Goal: Transaction & Acquisition: Download file/media

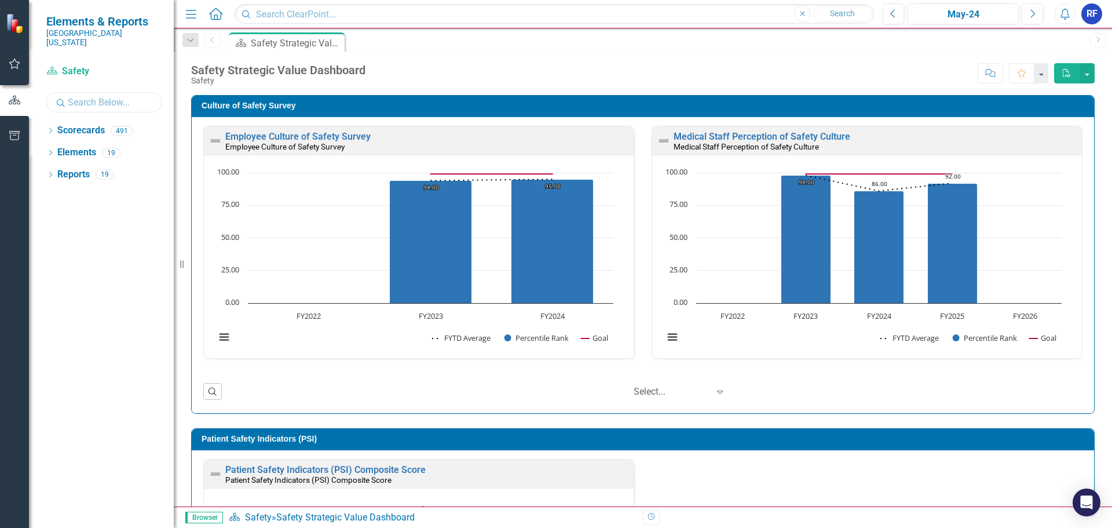
click at [86, 92] on input "text" at bounding box center [104, 102] width 116 height 20
type input "musc"
click at [15, 65] on icon "button" at bounding box center [15, 63] width 12 height 9
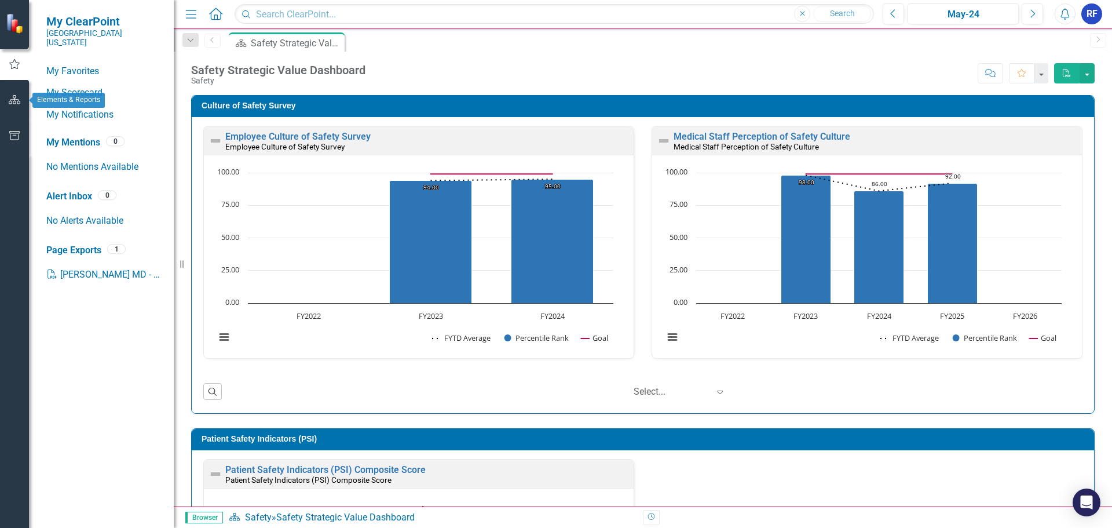
click at [14, 101] on icon "button" at bounding box center [15, 99] width 12 height 9
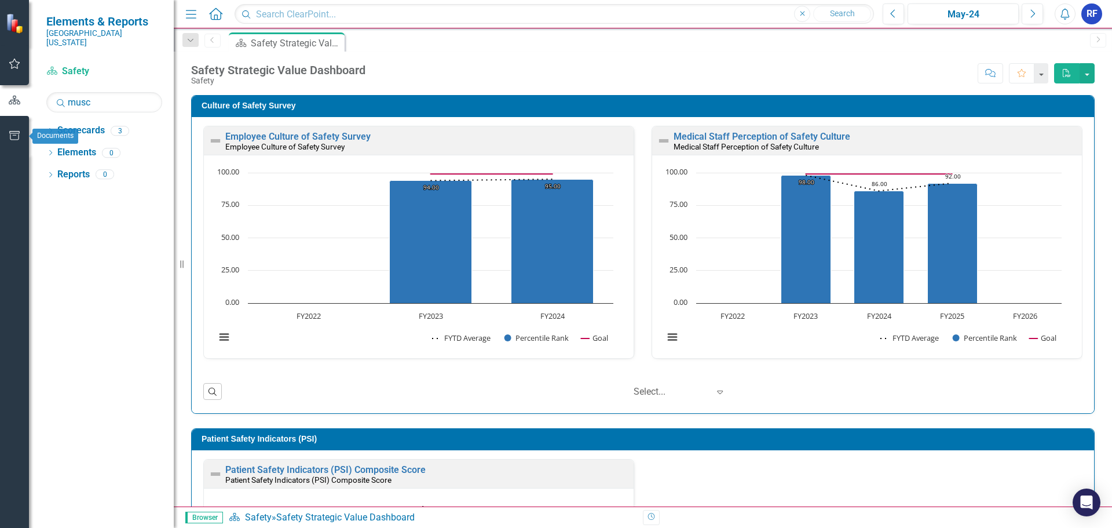
click at [13, 132] on icon "button" at bounding box center [15, 135] width 12 height 9
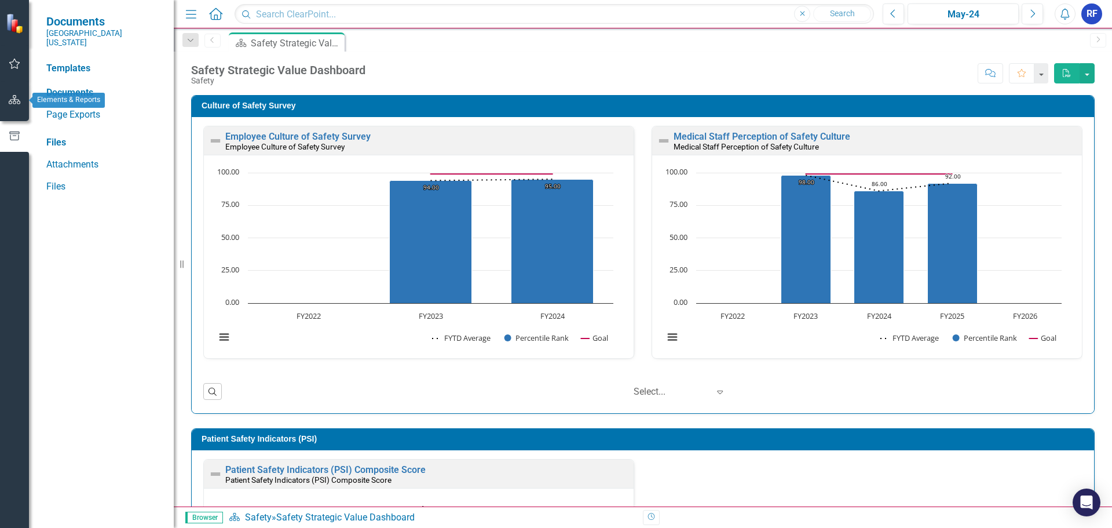
click at [16, 101] on icon "button" at bounding box center [15, 99] width 12 height 9
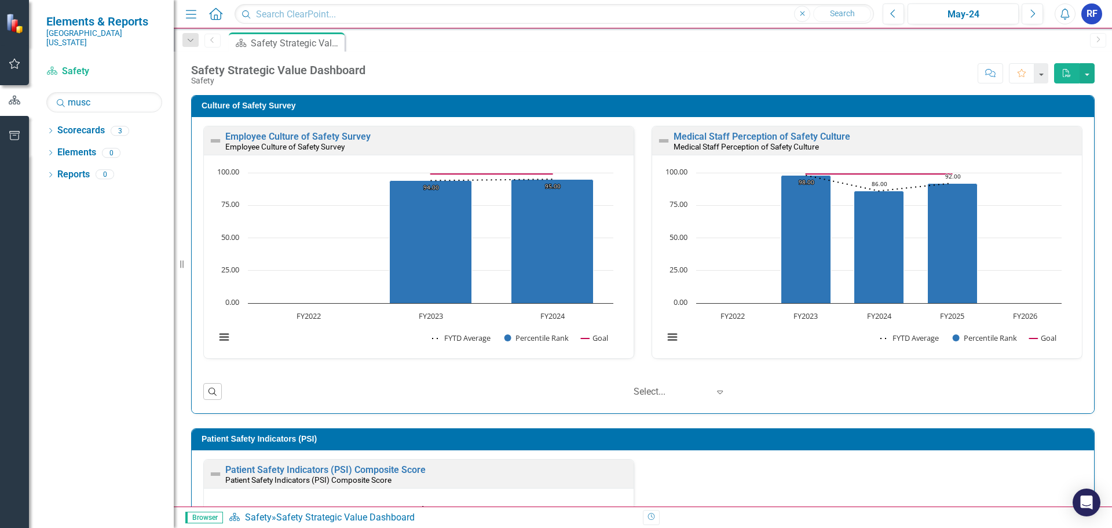
click at [15, 28] on img at bounding box center [16, 23] width 20 height 20
click at [191, 39] on icon "Dropdown" at bounding box center [190, 40] width 10 height 8
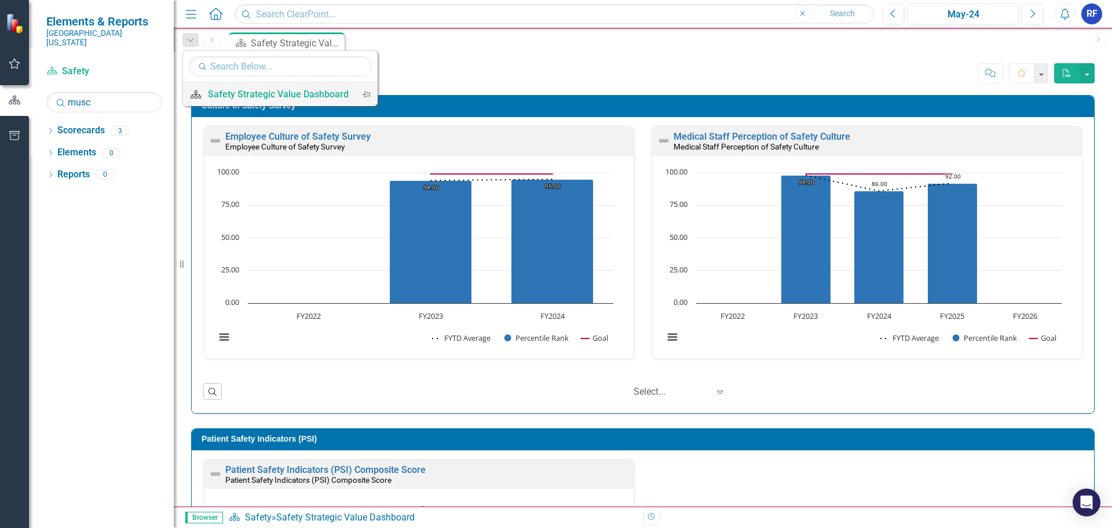
click at [237, 92] on div "Safety Strategic Value Dashboard" at bounding box center [278, 94] width 141 height 14
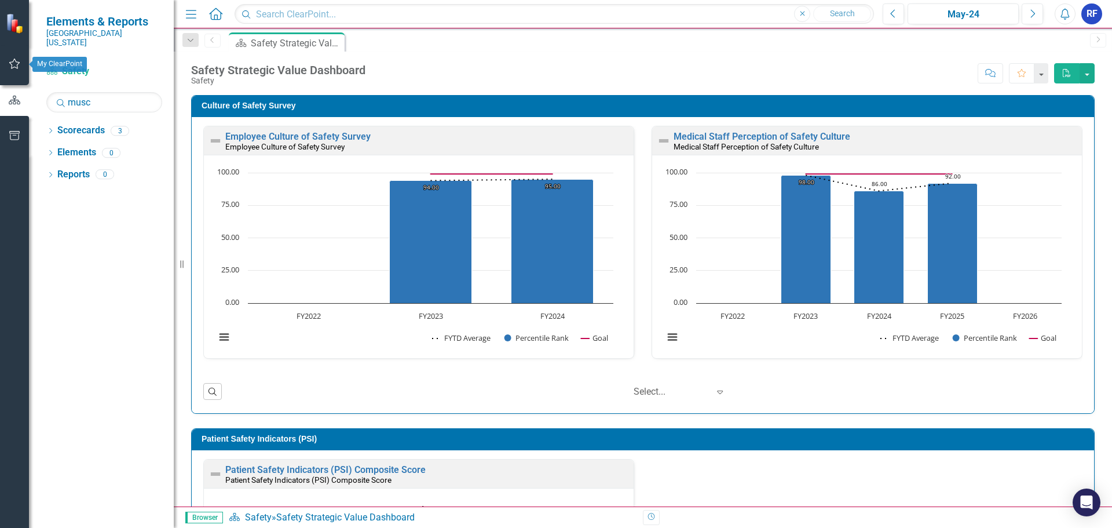
click at [14, 65] on icon "button" at bounding box center [15, 63] width 12 height 9
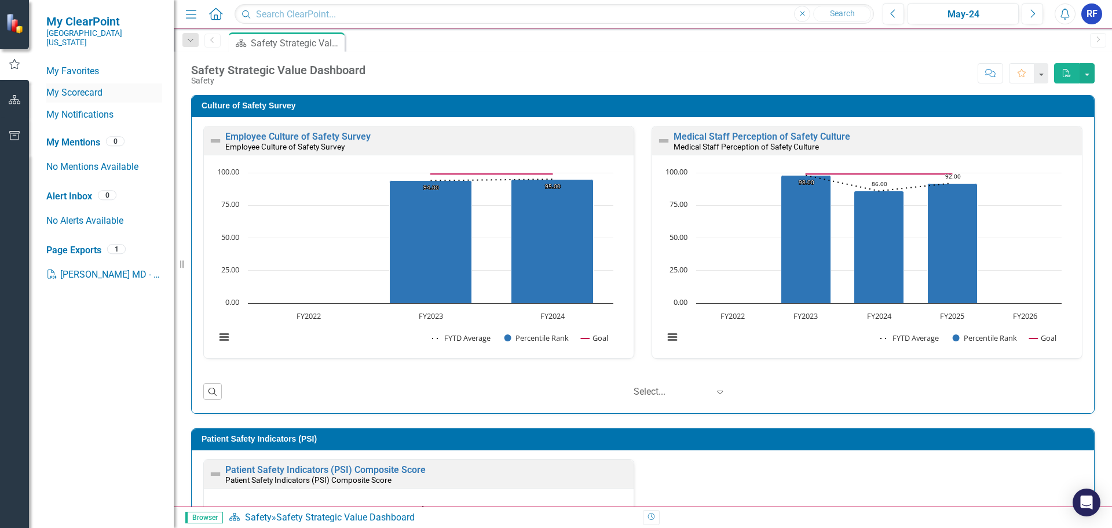
click at [85, 86] on link "My Scorecard" at bounding box center [104, 92] width 116 height 13
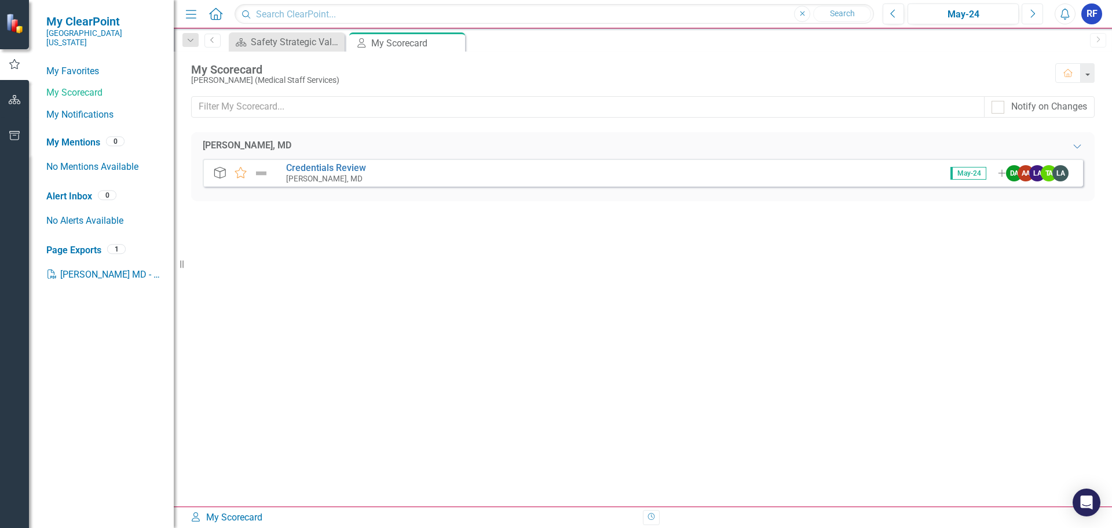
click at [1032, 12] on icon "Next" at bounding box center [1032, 14] width 6 height 10
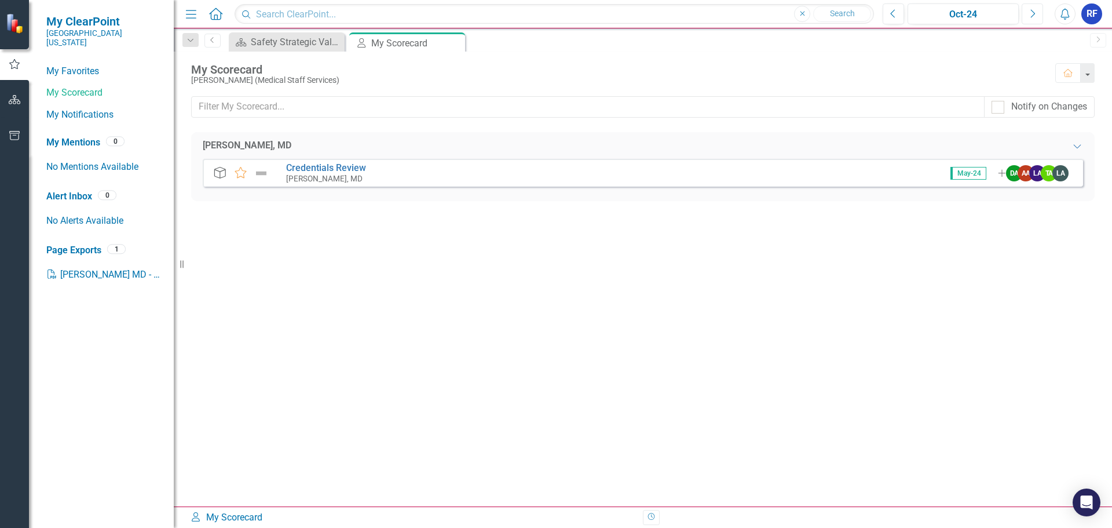
click at [1032, 12] on icon "Next" at bounding box center [1032, 14] width 6 height 10
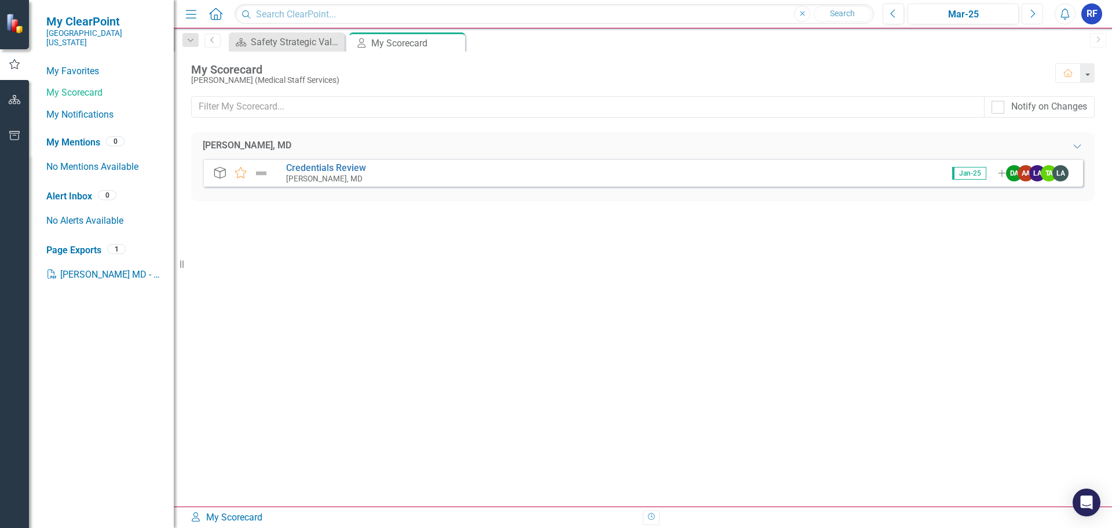
click at [1032, 12] on icon "Next" at bounding box center [1032, 14] width 6 height 10
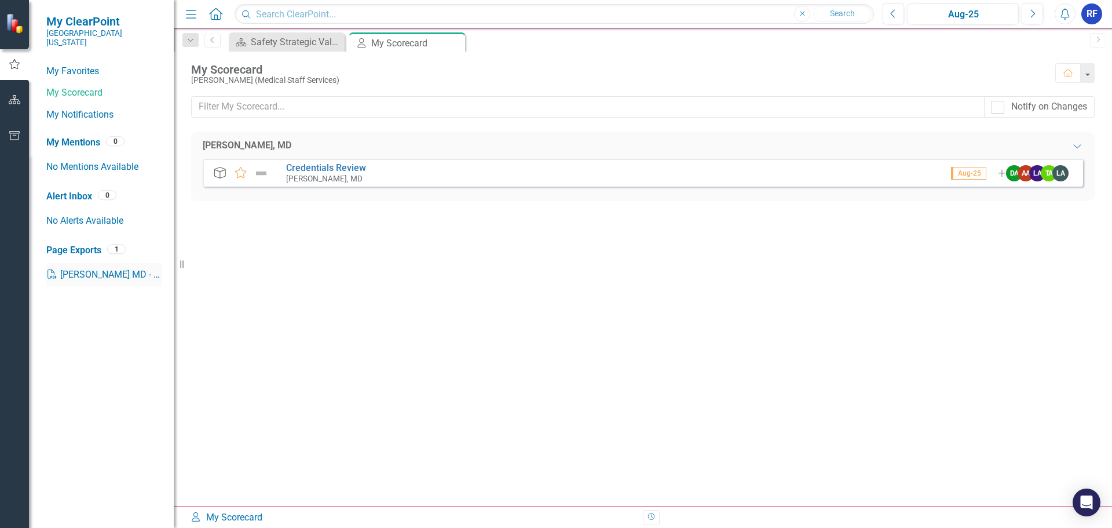
click at [127, 263] on link "PDF Kemmely Hochstetler MD - Dashboard" at bounding box center [104, 274] width 116 height 23
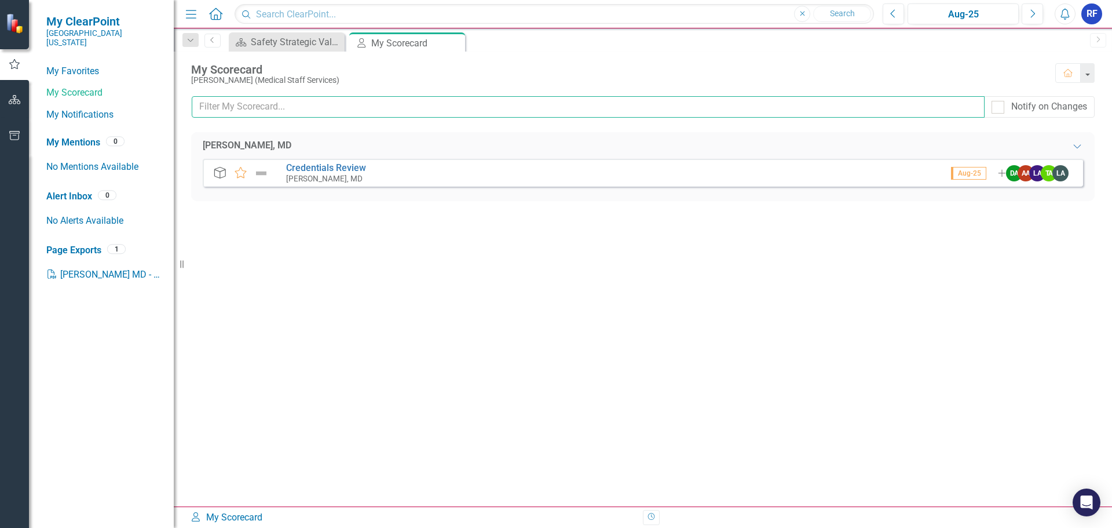
click at [269, 106] on input "text" at bounding box center [588, 106] width 793 height 21
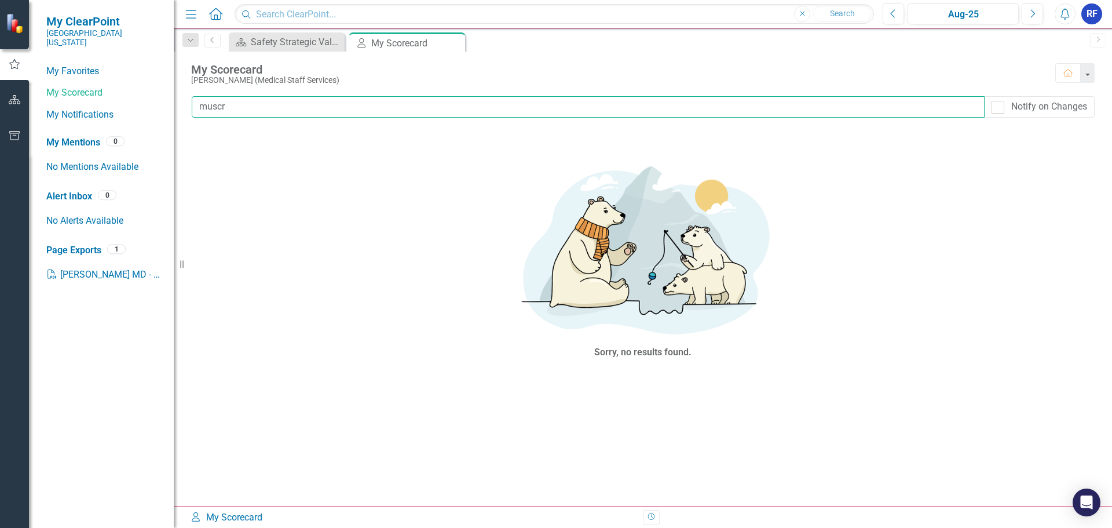
type input "muscr"
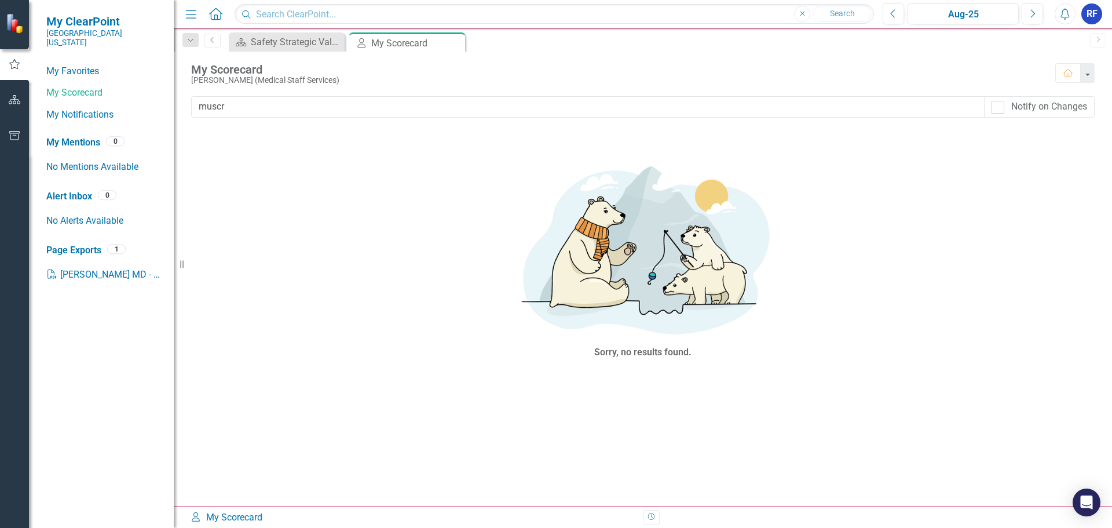
click at [16, 27] on img at bounding box center [16, 23] width 20 height 20
click at [224, 17] on div "Menu Home Search Close Search" at bounding box center [526, 14] width 689 height 22
click at [217, 13] on icon "Home" at bounding box center [215, 14] width 15 height 12
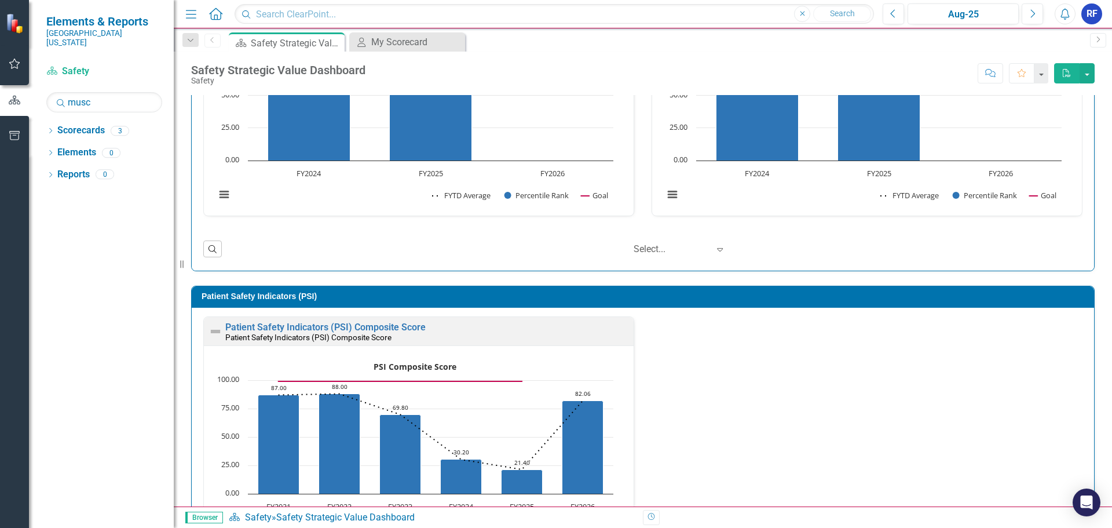
scroll to position [140, 0]
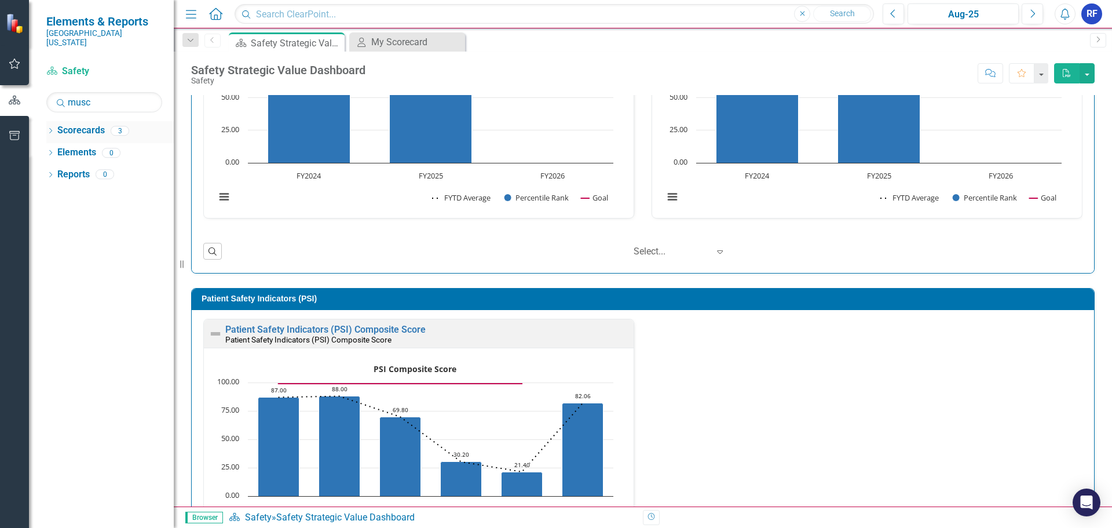
click at [52, 129] on icon "Dropdown" at bounding box center [50, 132] width 8 height 6
click at [114, 190] on link "[PERSON_NAME], [GEOGRAPHIC_DATA]" at bounding box center [130, 196] width 87 height 13
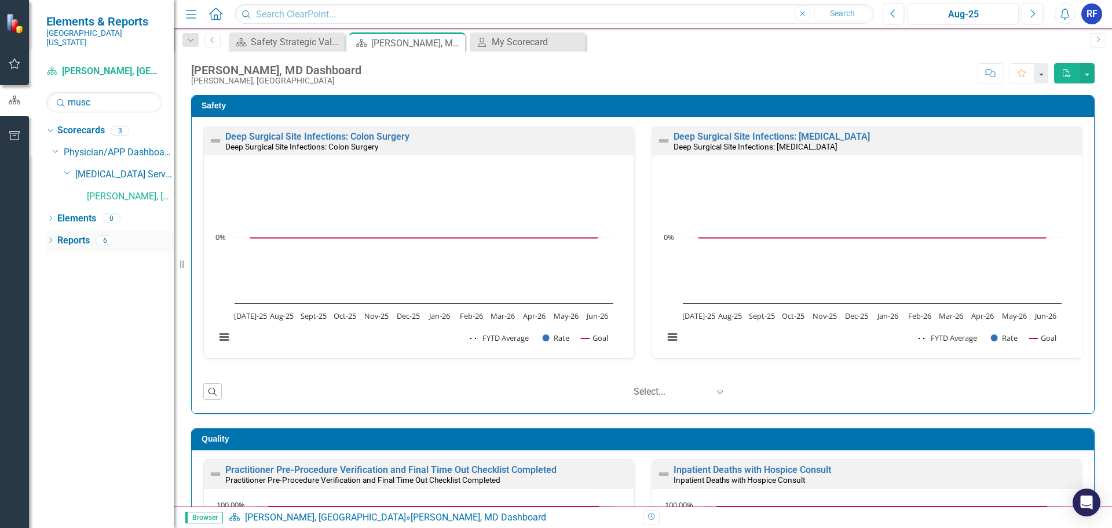
click at [52, 238] on icon "Dropdown" at bounding box center [50, 241] width 8 height 6
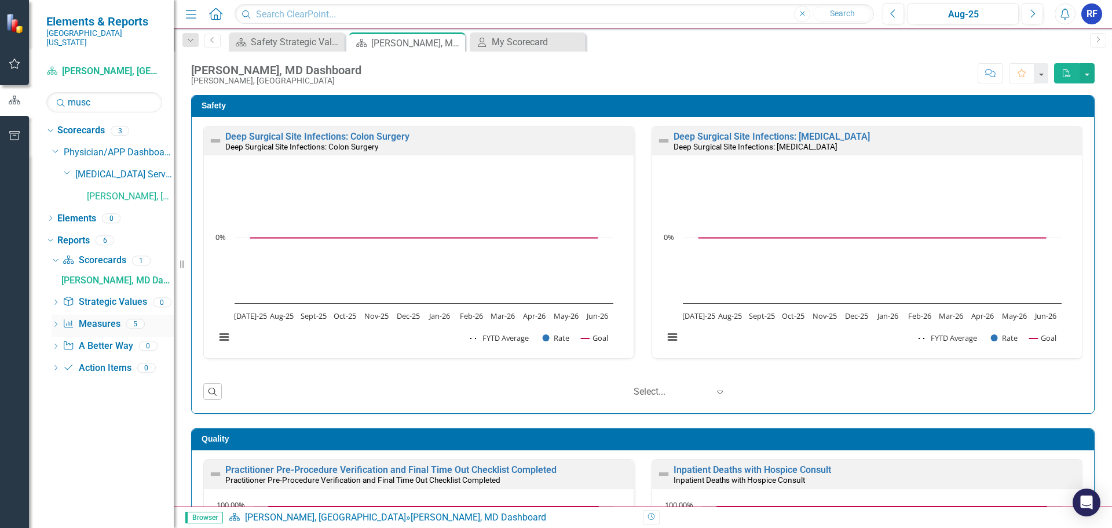
click at [105, 319] on link "Measure Measures" at bounding box center [91, 323] width 57 height 13
click at [136, 319] on div "5" at bounding box center [135, 324] width 19 height 10
click at [56, 322] on icon "Dropdown" at bounding box center [56, 325] width 8 height 6
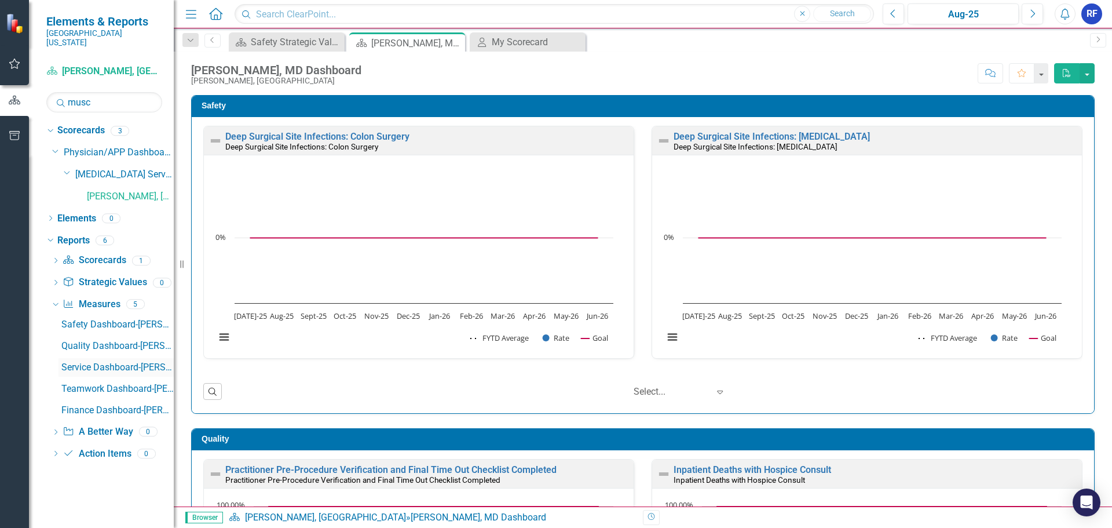
click at [112, 362] on div "Service Dashboard-[PERSON_NAME], [GEOGRAPHIC_DATA]" at bounding box center [117, 367] width 112 height 10
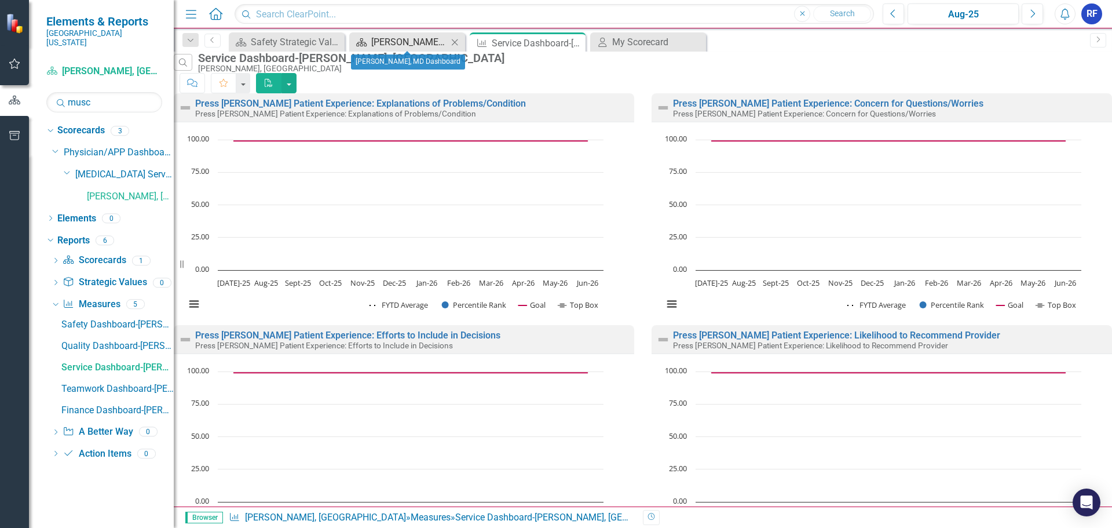
click at [397, 40] on div "[PERSON_NAME], MD Dashboard" at bounding box center [409, 42] width 76 height 14
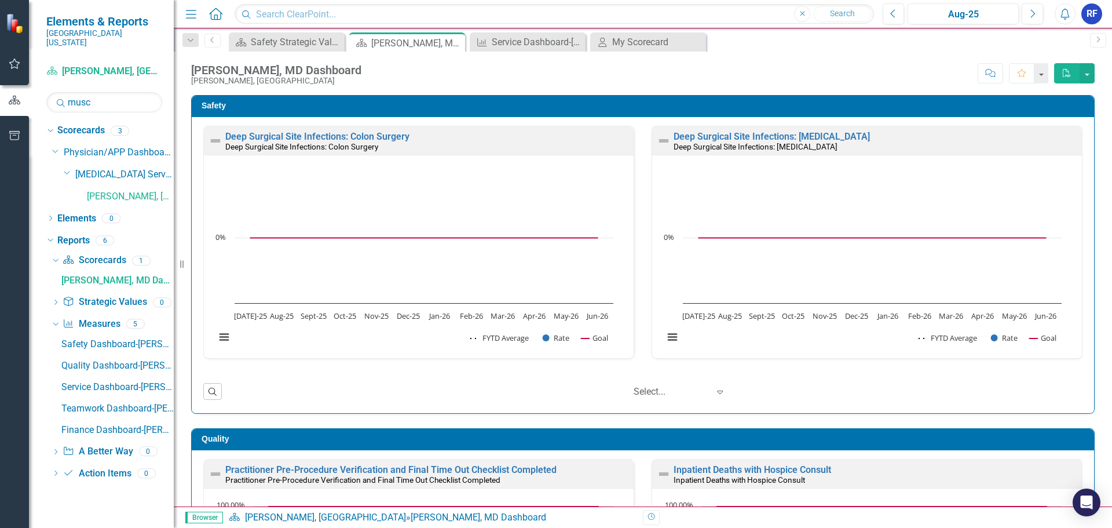
click at [16, 30] on img at bounding box center [16, 23] width 20 height 20
click at [190, 44] on div "Dropdown" at bounding box center [190, 40] width 16 height 14
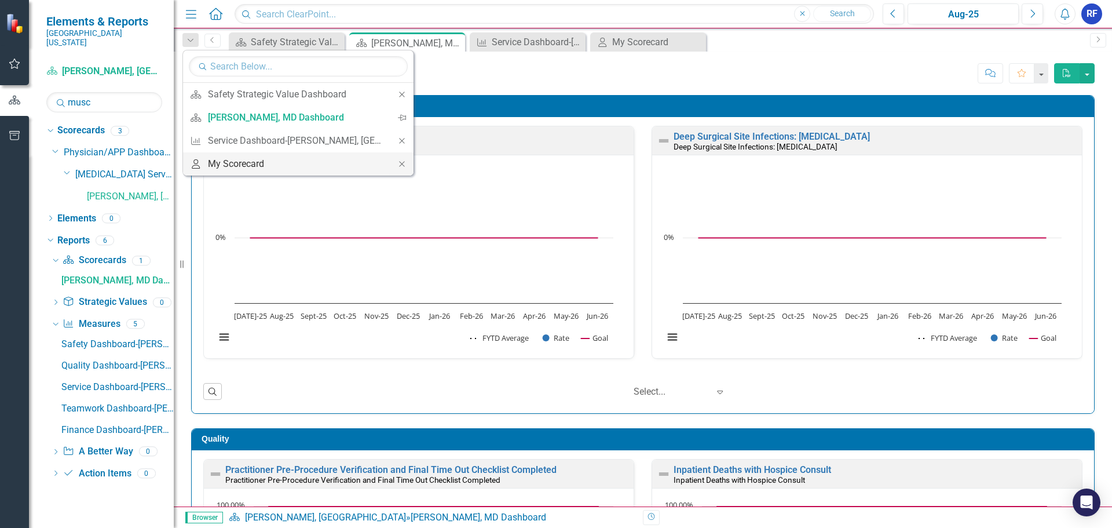
click at [224, 158] on div "My Scorecard" at bounding box center [296, 163] width 177 height 14
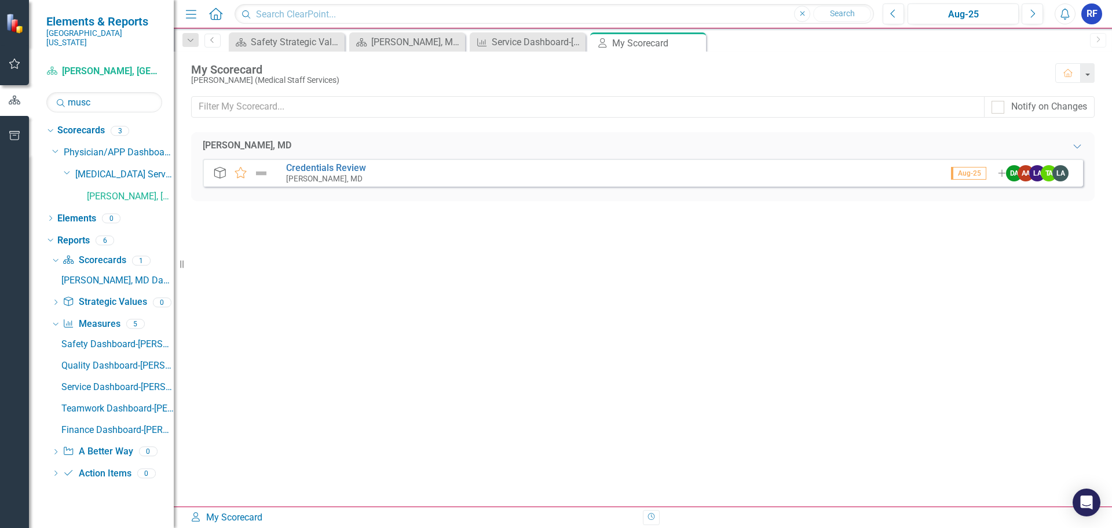
click at [14, 30] on img at bounding box center [16, 23] width 20 height 20
click at [14, 17] on img at bounding box center [16, 23] width 20 height 20
click at [13, 134] on icon "button" at bounding box center [15, 135] width 12 height 9
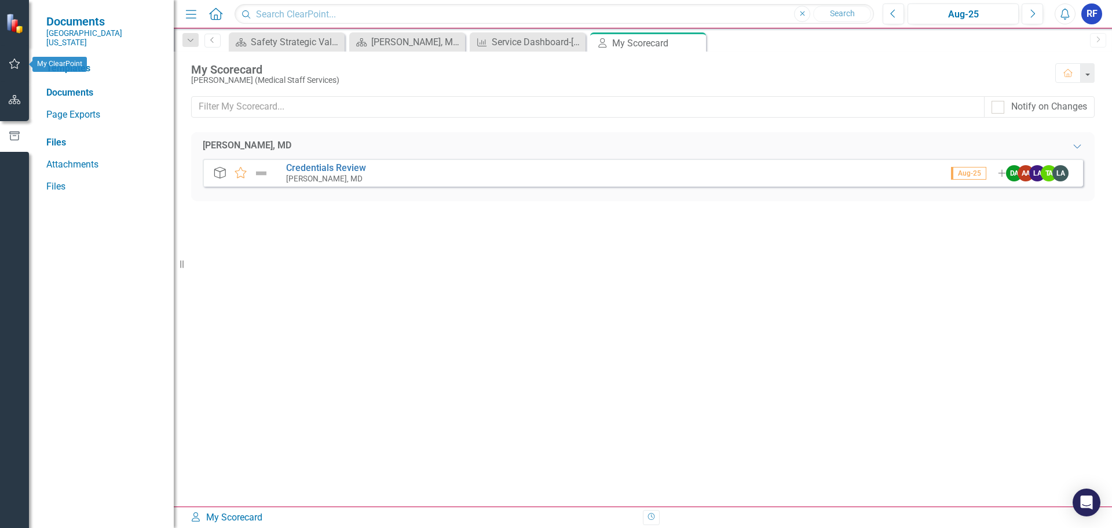
click at [16, 64] on icon "button" at bounding box center [15, 63] width 12 height 9
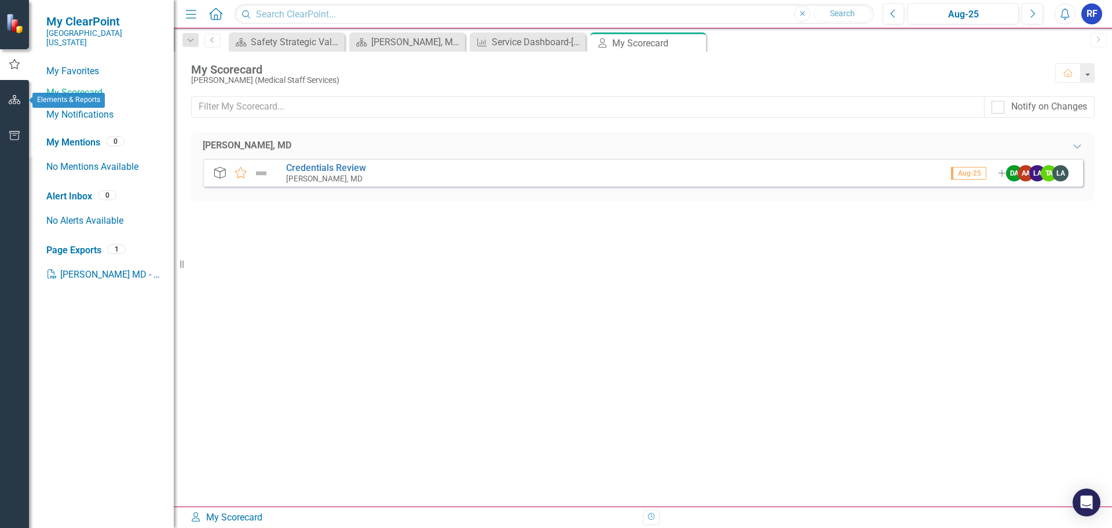
click at [13, 100] on icon "button" at bounding box center [15, 99] width 12 height 9
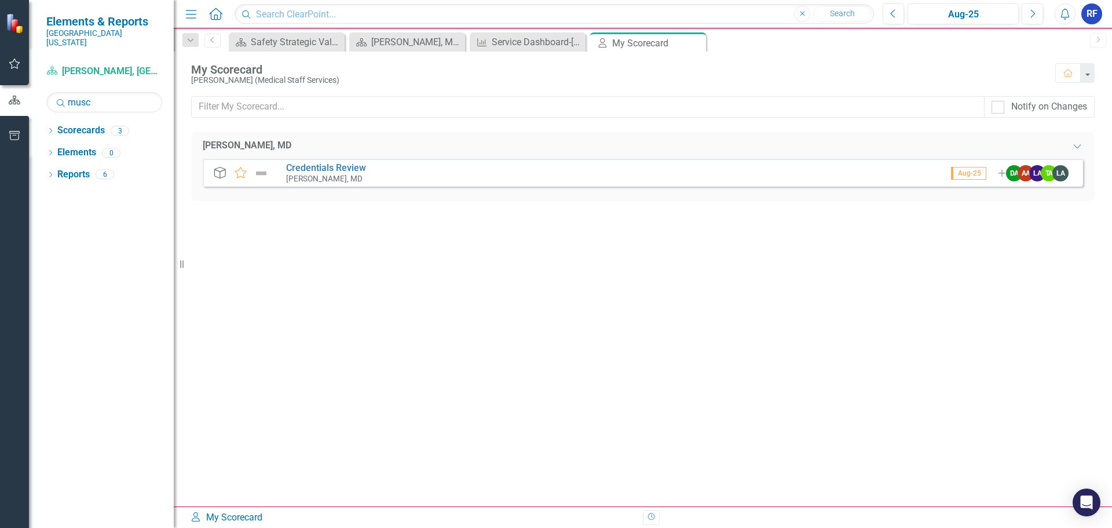
click at [17, 23] on img at bounding box center [16, 23] width 20 height 20
click at [218, 13] on icon "Home" at bounding box center [215, 14] width 15 height 12
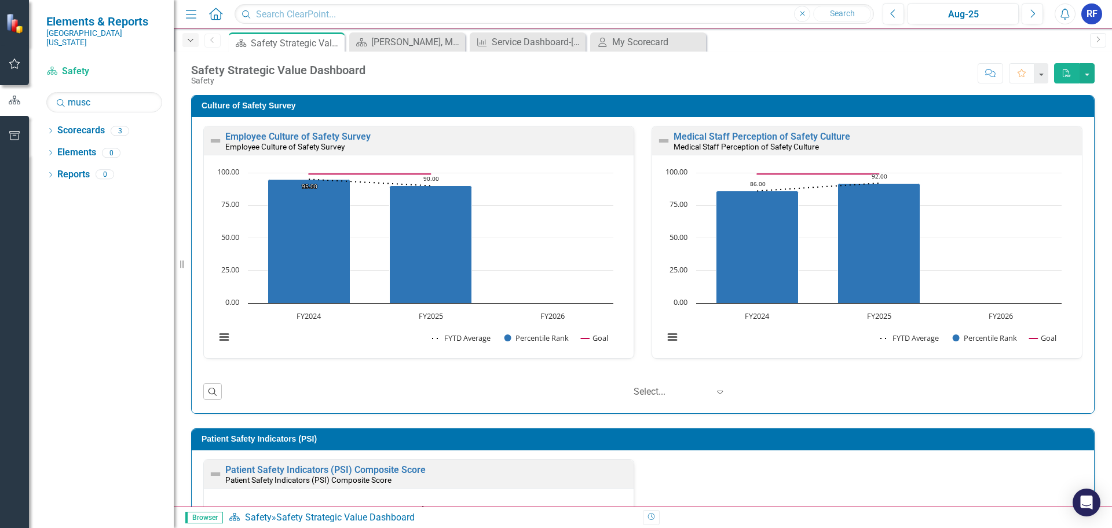
click at [193, 41] on icon "Dropdown" at bounding box center [190, 40] width 10 height 8
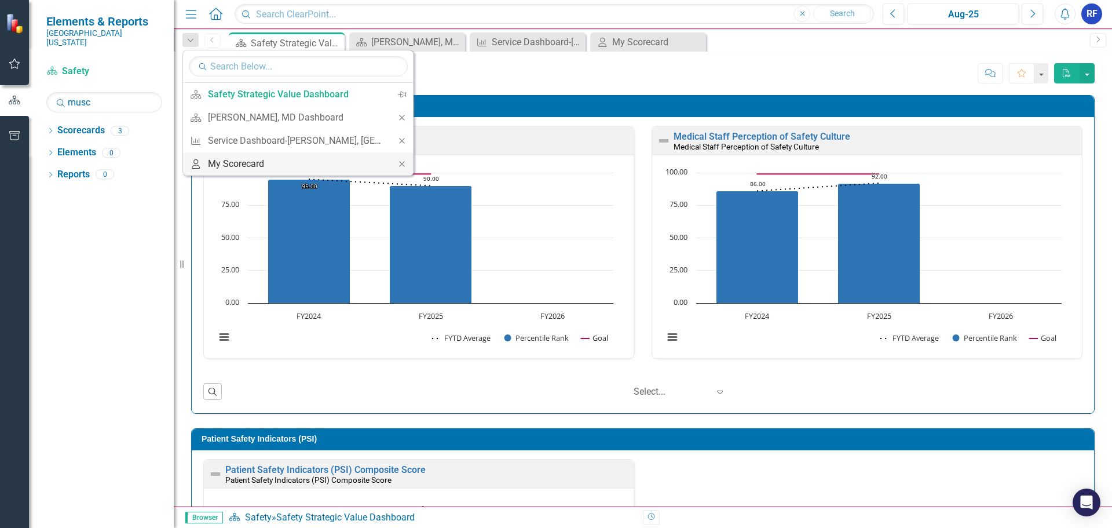
click at [230, 162] on div "My Scorecard" at bounding box center [296, 163] width 177 height 14
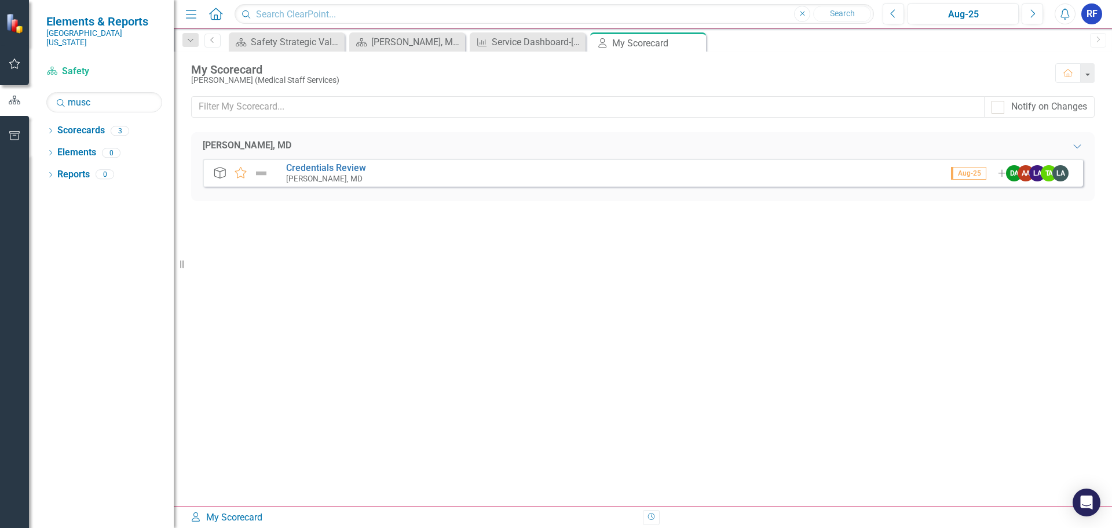
click at [81, 27] on span "Elements & Reports" at bounding box center [104, 21] width 116 height 14
click at [217, 16] on icon "Home" at bounding box center [215, 14] width 15 height 12
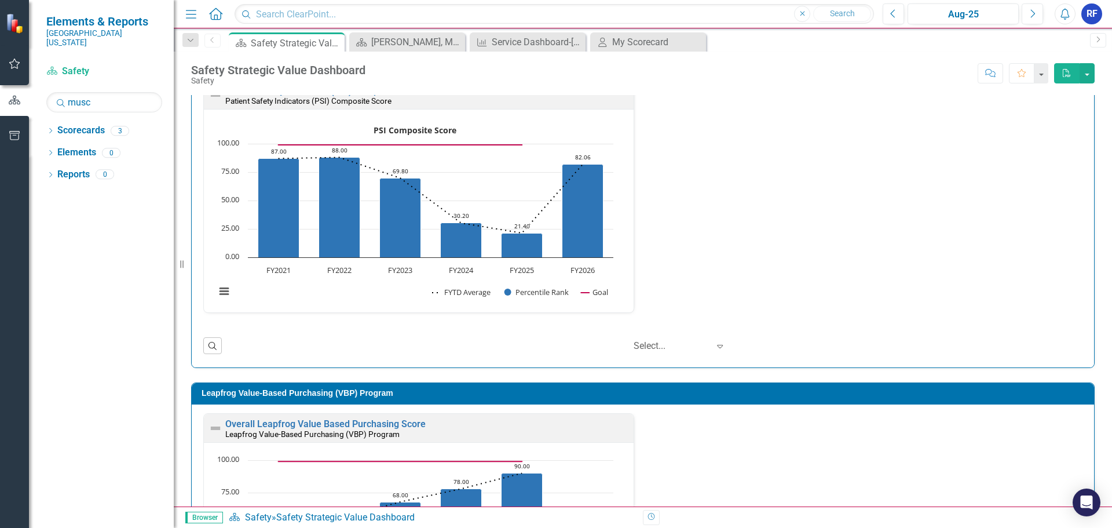
scroll to position [247, 0]
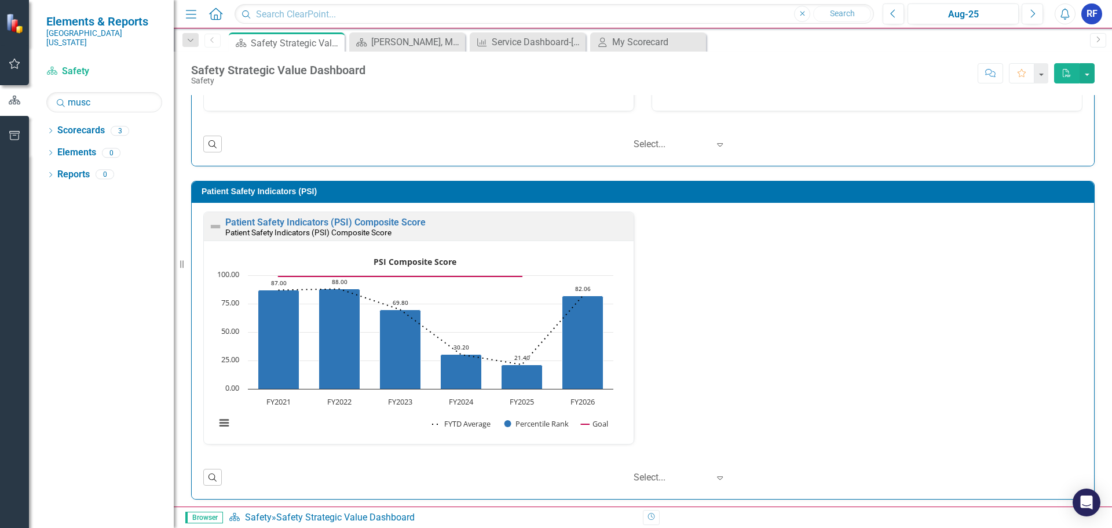
click at [78, 22] on span "Elements & Reports" at bounding box center [104, 21] width 116 height 14
click at [63, 65] on link "Scorecard Safety" at bounding box center [104, 71] width 116 height 13
click at [12, 102] on icon "button" at bounding box center [14, 100] width 13 height 10
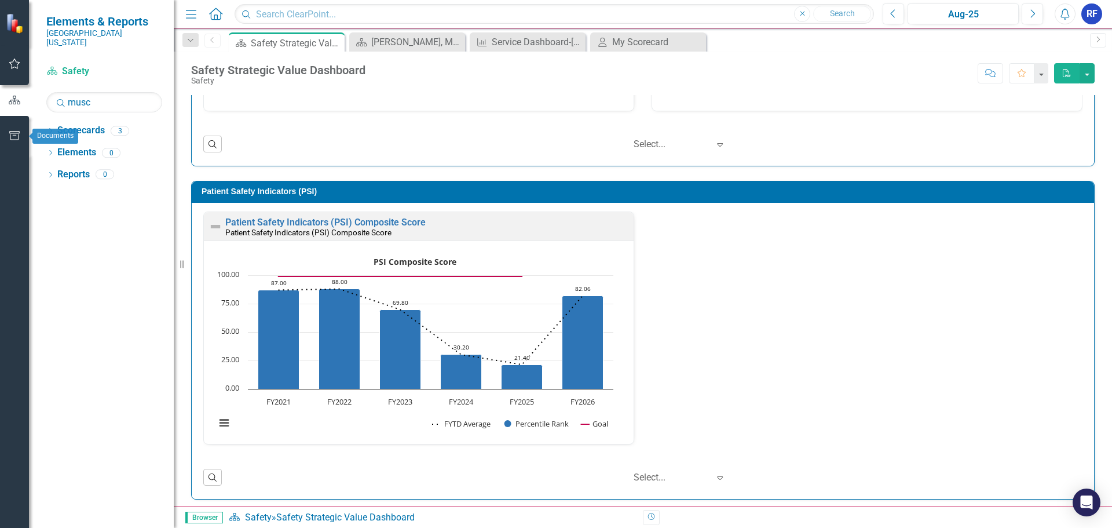
click at [12, 133] on icon "button" at bounding box center [15, 135] width 12 height 9
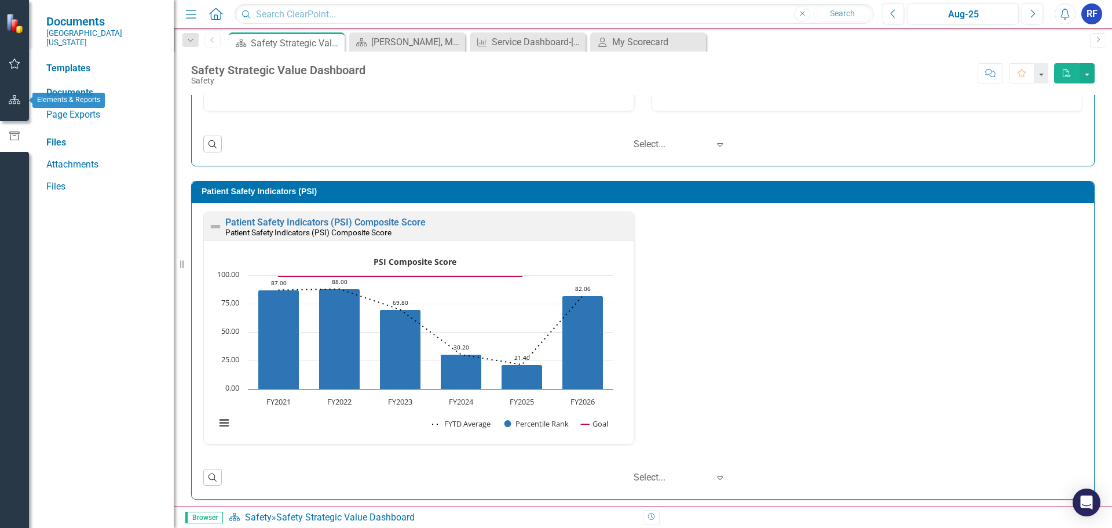
click at [17, 97] on icon "button" at bounding box center [15, 99] width 12 height 9
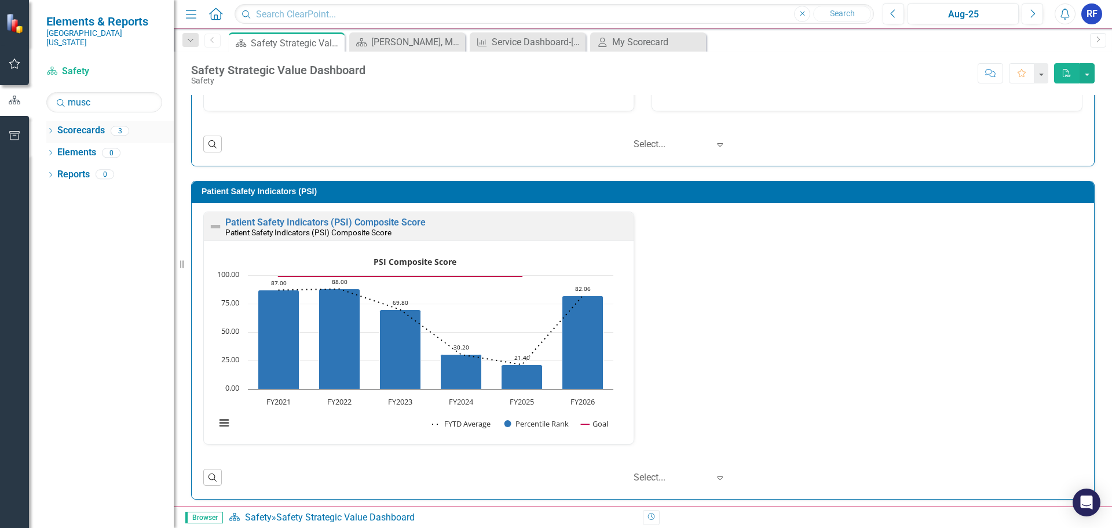
click at [63, 126] on link "Scorecards" at bounding box center [81, 130] width 48 height 13
click at [54, 129] on icon "Dropdown" at bounding box center [50, 132] width 8 height 6
click at [59, 146] on div "Dropdown" at bounding box center [55, 150] width 10 height 9
click at [13, 135] on icon "button" at bounding box center [15, 135] width 12 height 9
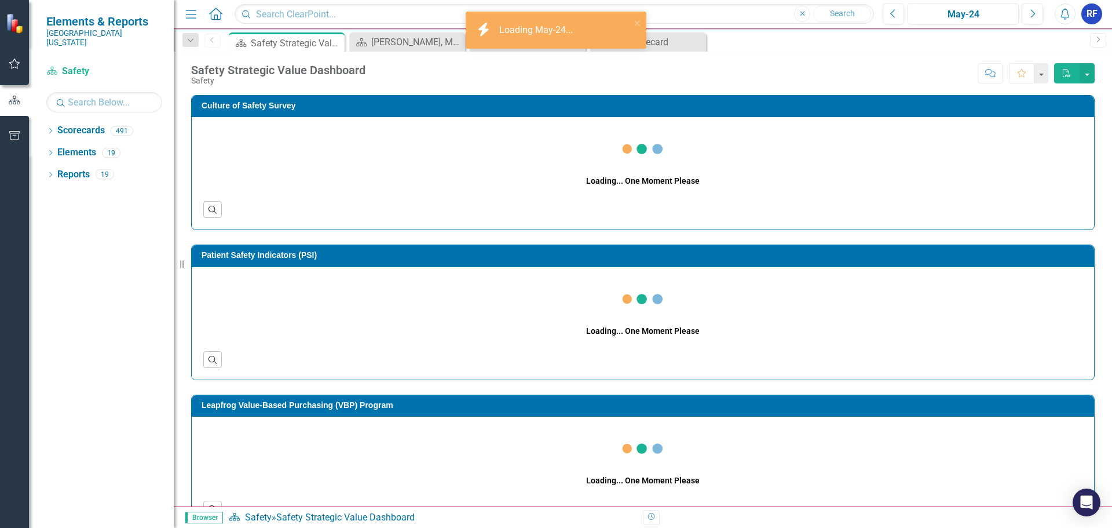
click at [1090, 19] on div "RF" at bounding box center [1092, 13] width 21 height 21
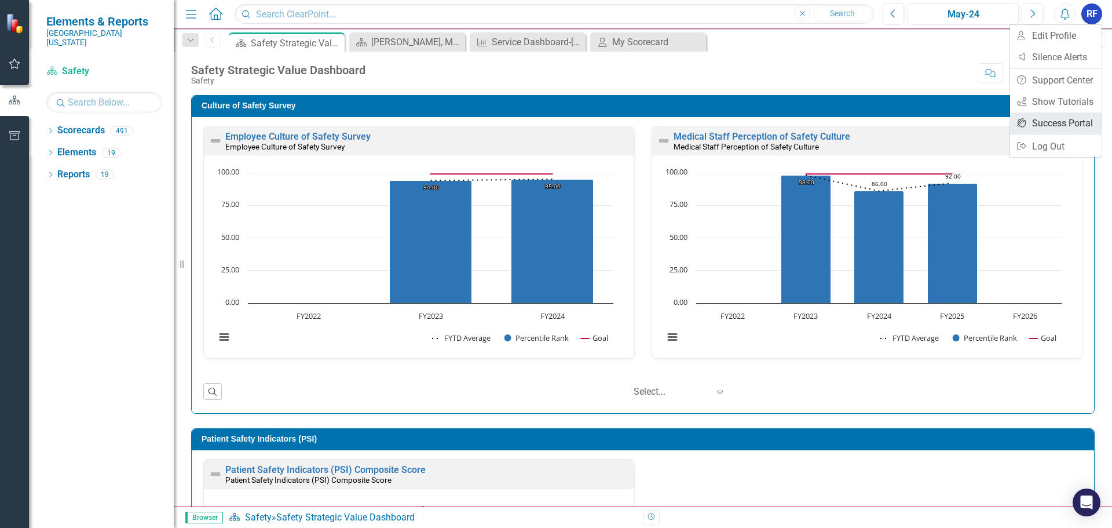
click at [1038, 123] on link "icon.portal Success Portal" at bounding box center [1056, 122] width 92 height 21
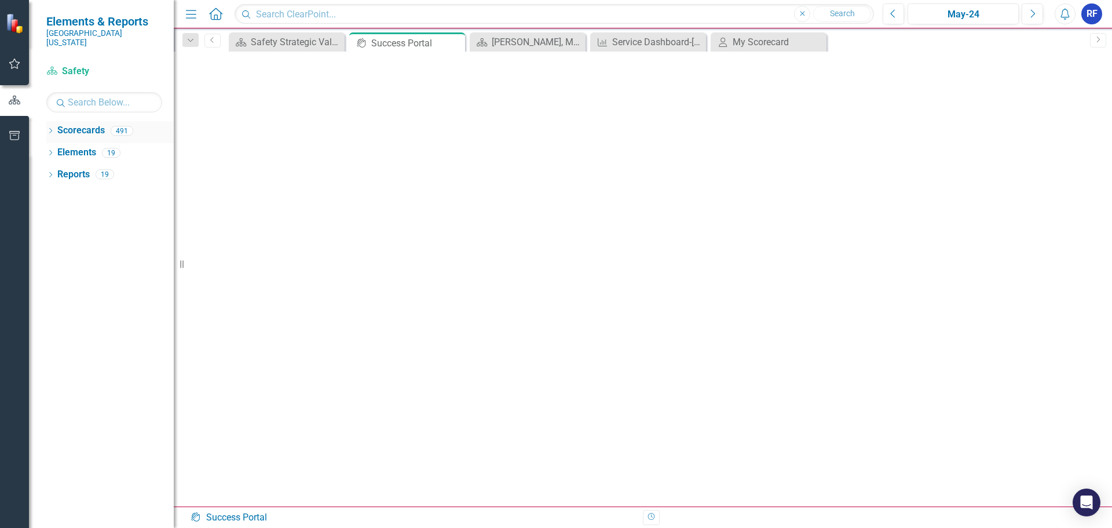
click at [51, 129] on icon "Dropdown" at bounding box center [50, 132] width 8 height 6
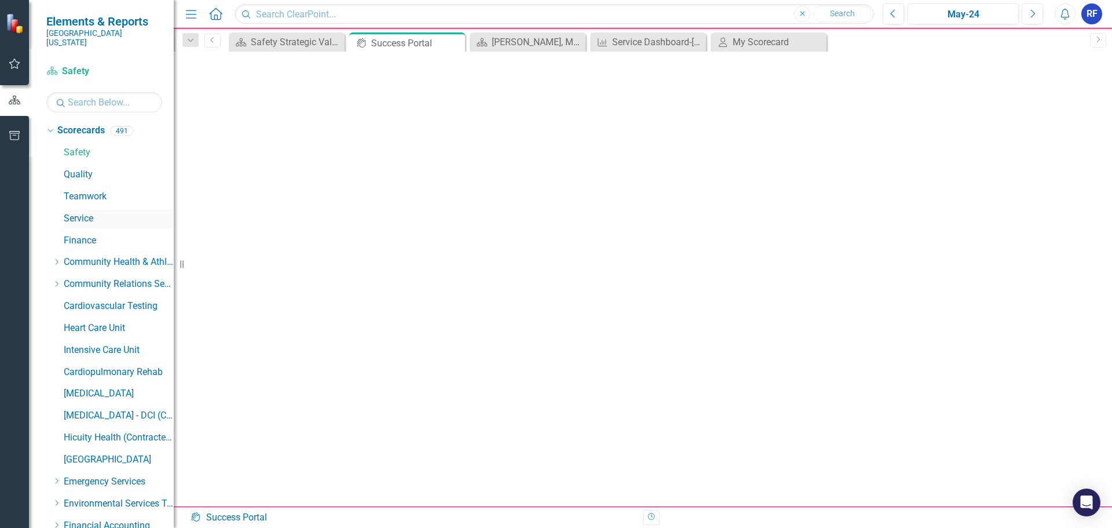
click at [93, 212] on link "Service" at bounding box center [119, 218] width 110 height 13
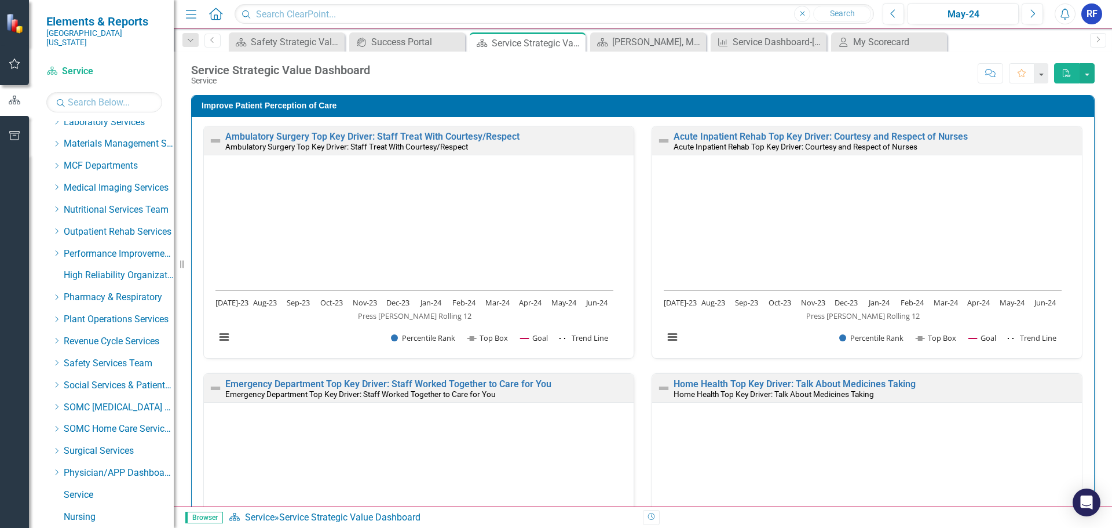
scroll to position [553, 0]
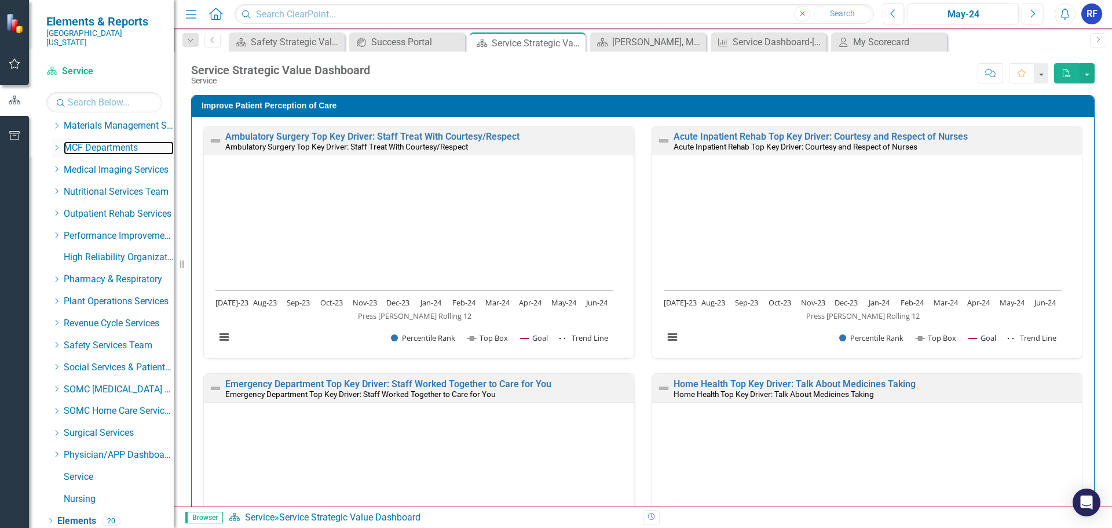
click at [74, 141] on link "MCF Departments" at bounding box center [119, 147] width 110 height 13
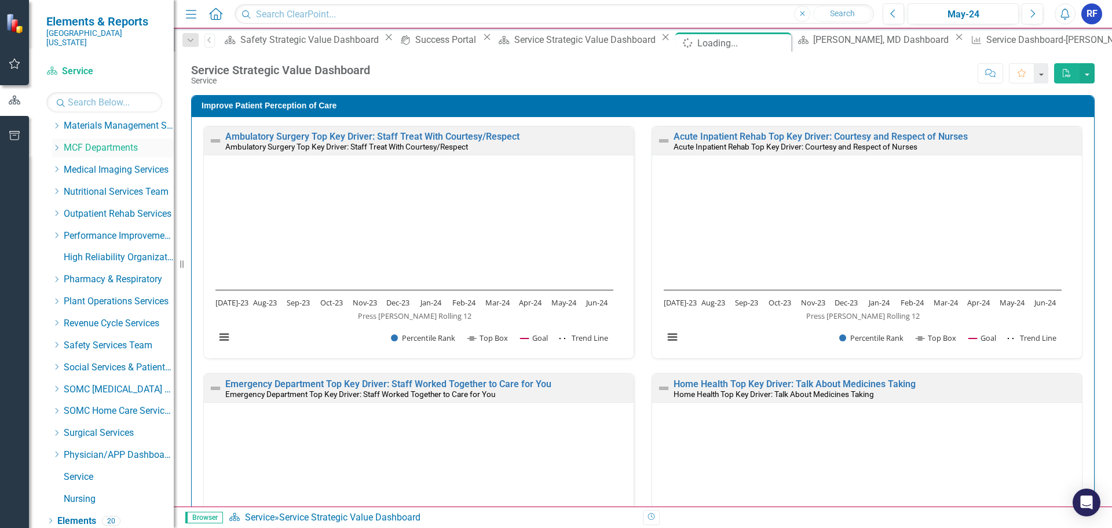
click at [57, 144] on icon "Dropdown" at bounding box center [56, 147] width 9 height 7
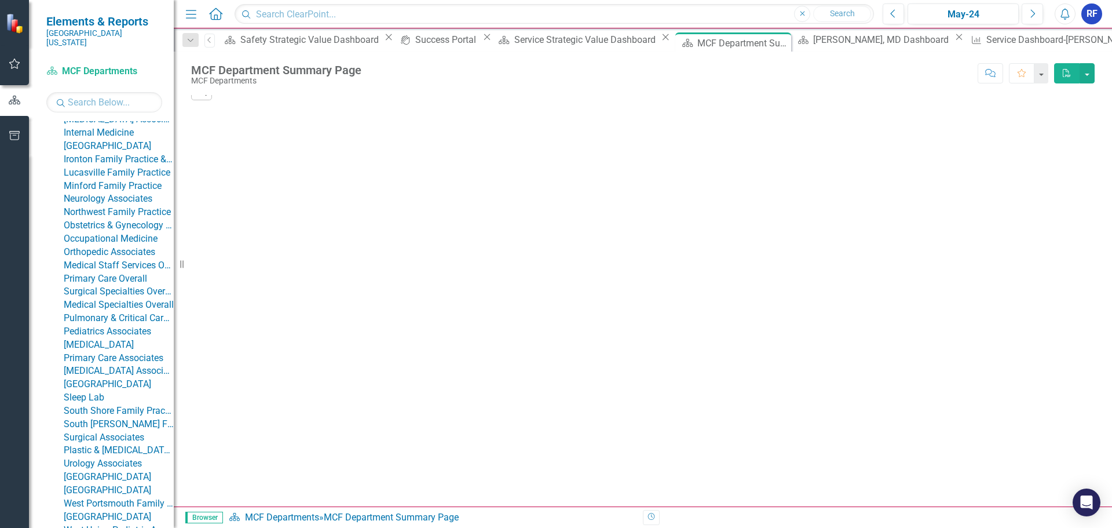
scroll to position [1229, 0]
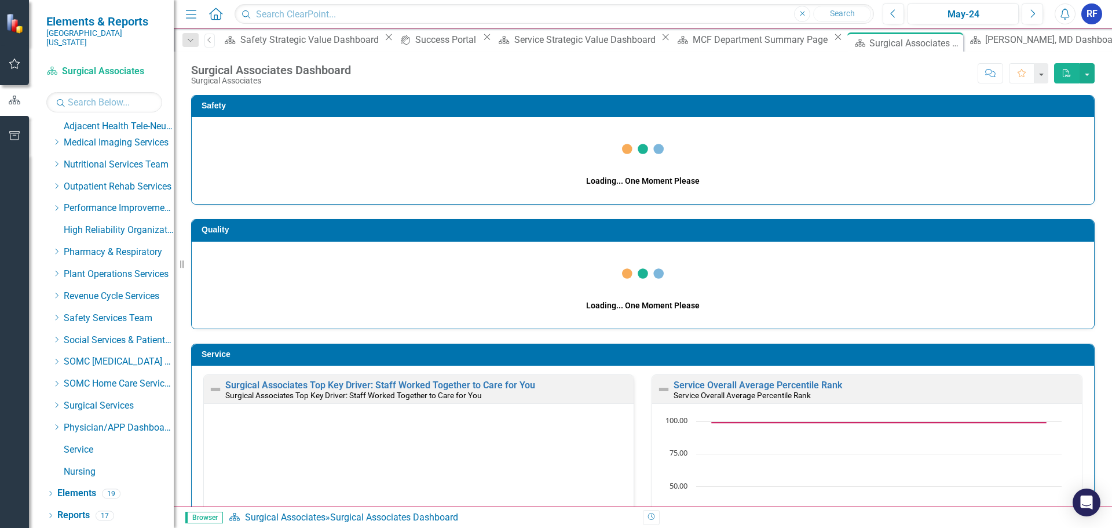
scroll to position [133, 0]
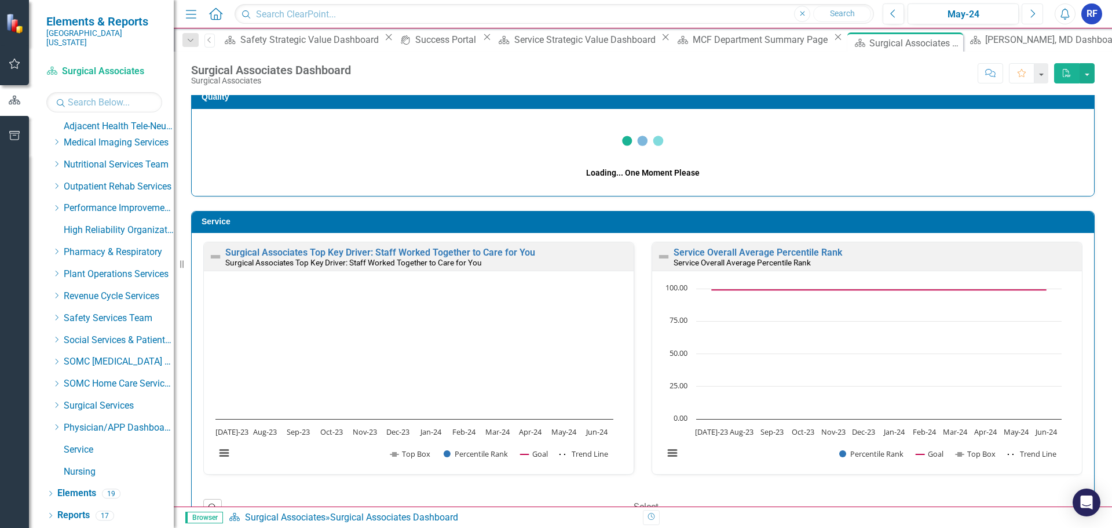
click at [1032, 16] on icon "button" at bounding box center [1033, 13] width 5 height 8
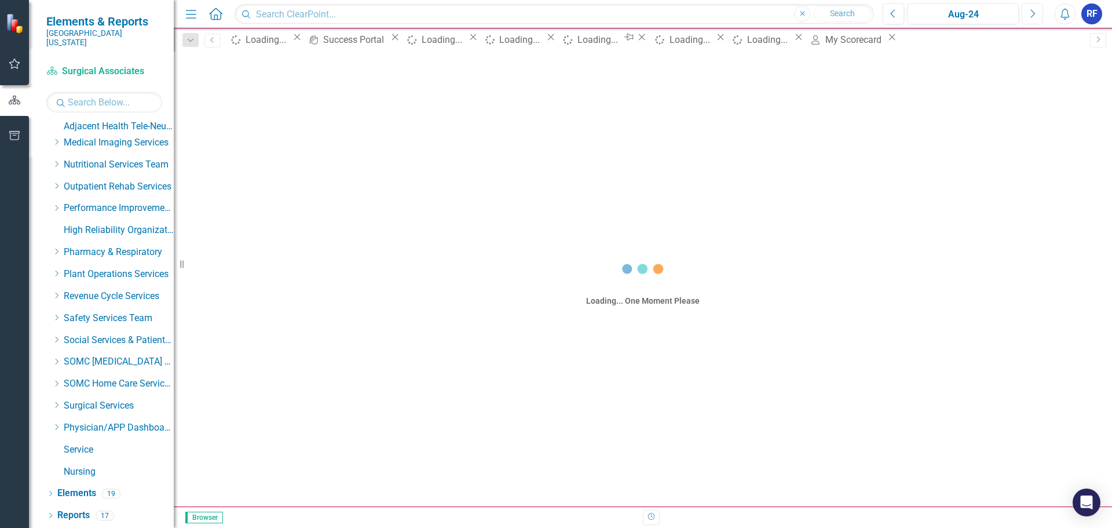
click at [1032, 16] on icon "button" at bounding box center [1033, 13] width 5 height 8
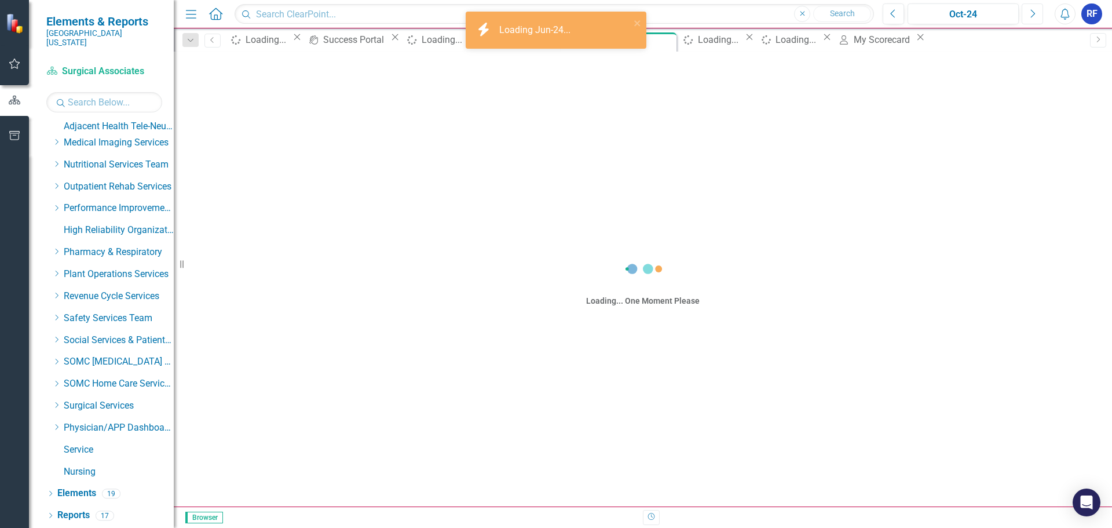
click at [1032, 16] on icon "button" at bounding box center [1033, 13] width 5 height 8
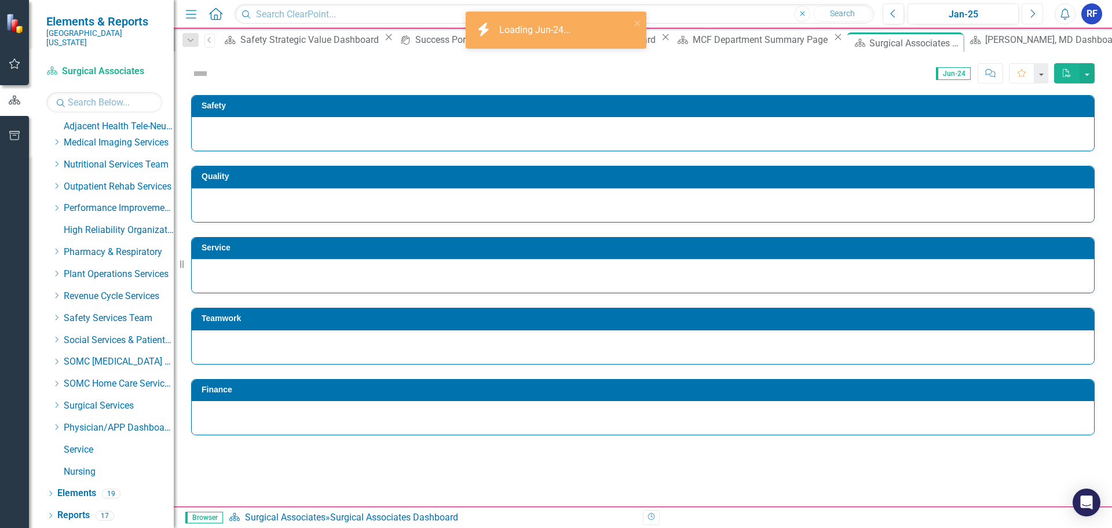
click at [1032, 16] on icon "button" at bounding box center [1033, 13] width 5 height 8
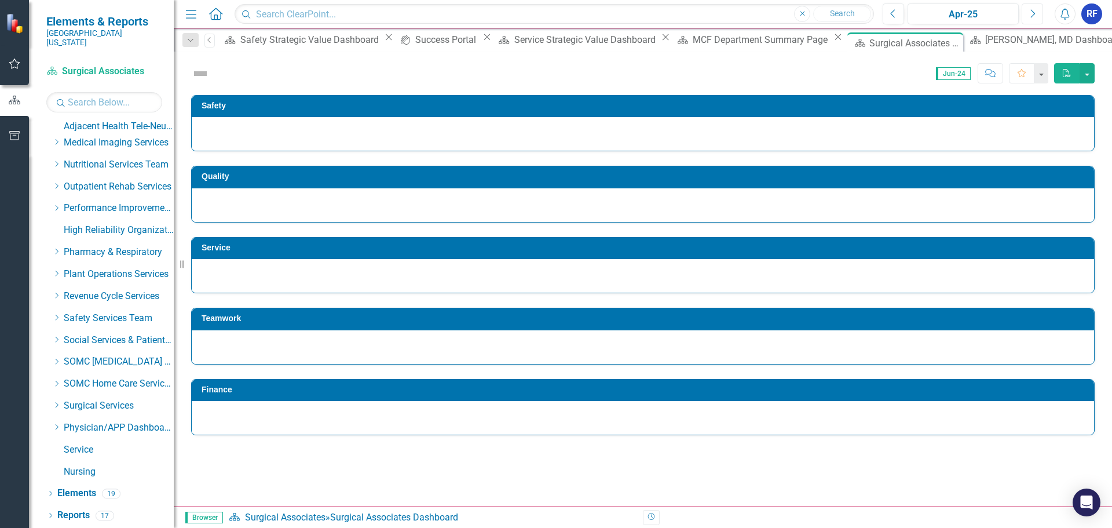
click at [1032, 16] on icon "button" at bounding box center [1033, 13] width 5 height 8
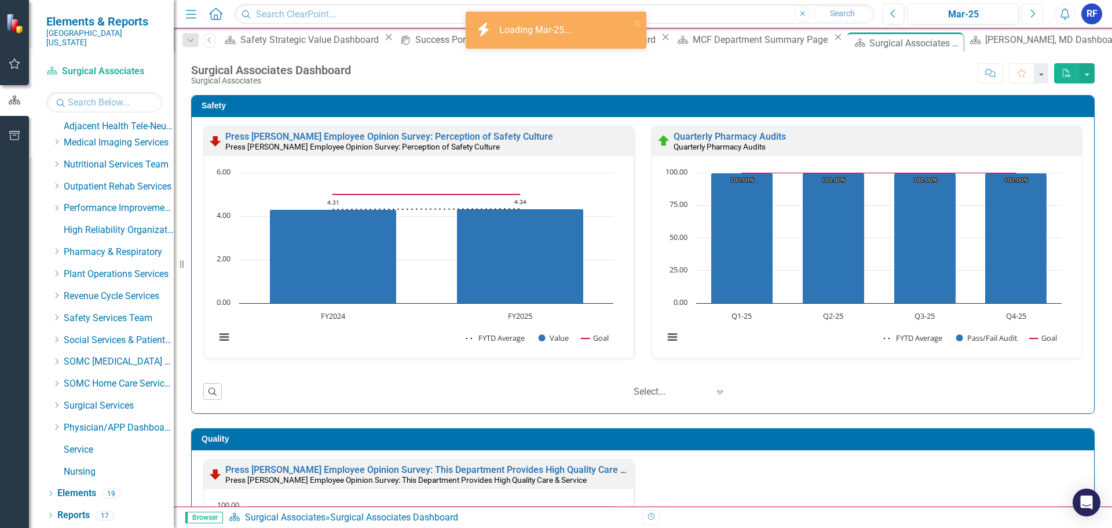
click at [1032, 16] on icon "button" at bounding box center [1033, 13] width 5 height 8
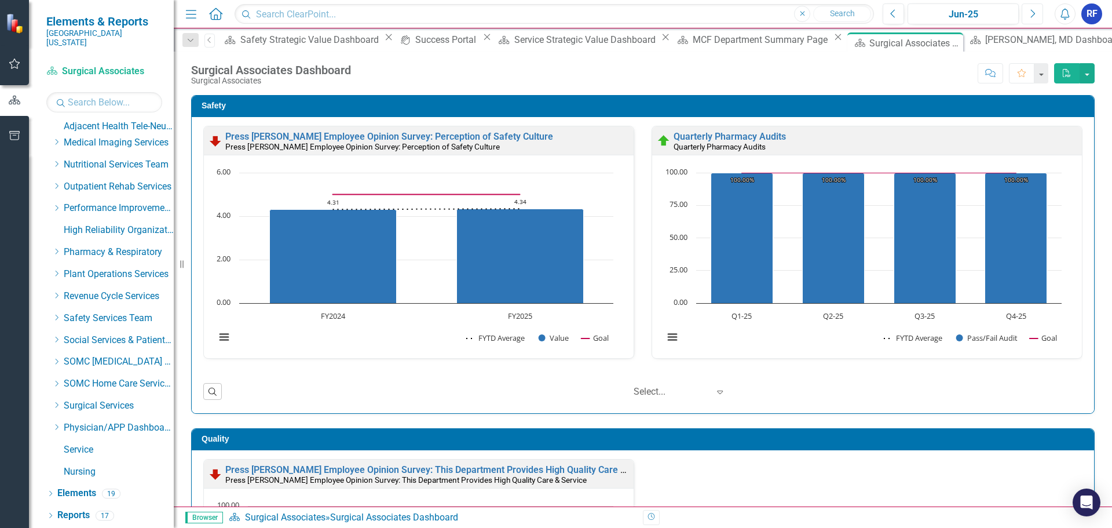
click at [1032, 16] on icon "button" at bounding box center [1033, 13] width 5 height 8
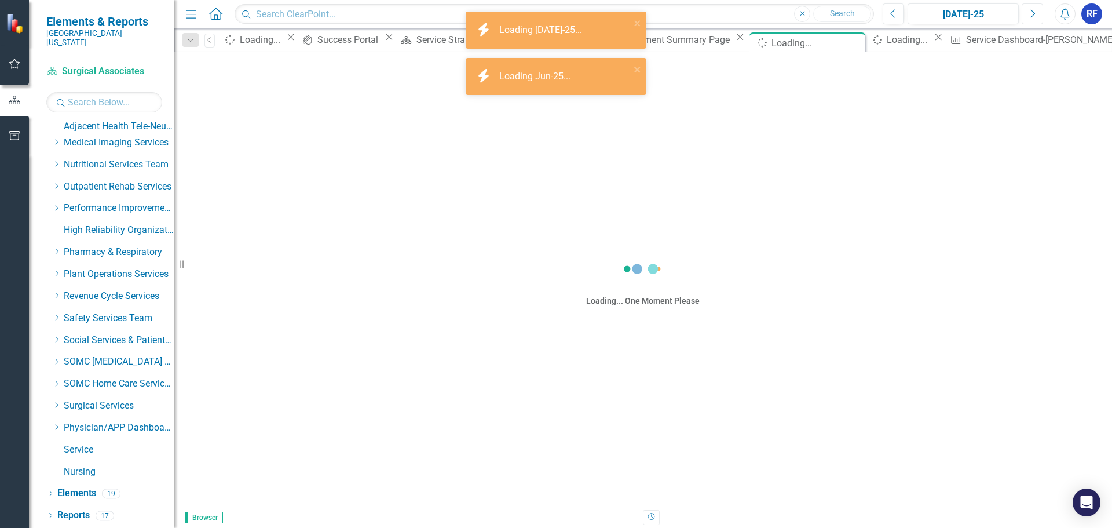
click at [1032, 16] on icon "button" at bounding box center [1033, 13] width 5 height 8
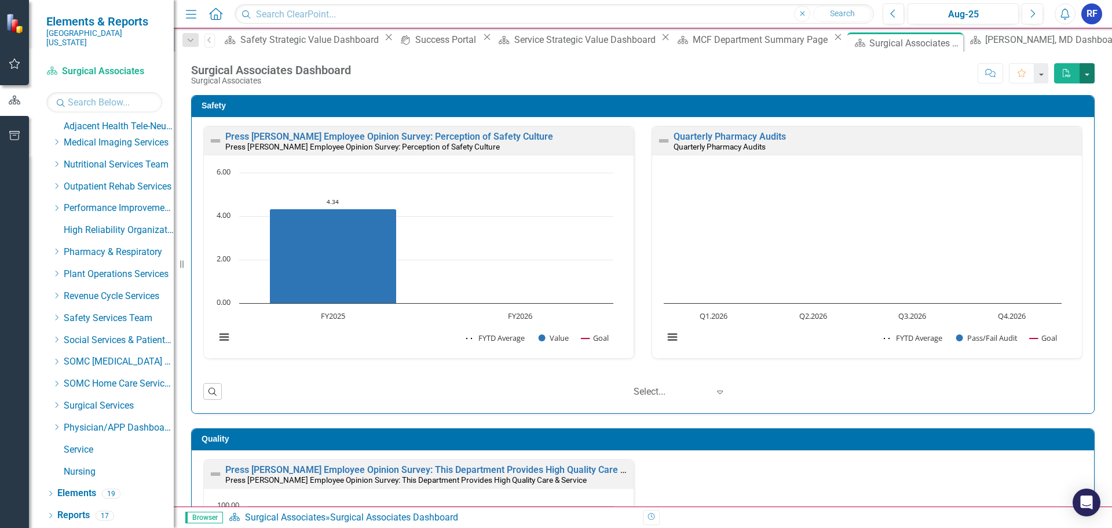
click at [1088, 75] on button "button" at bounding box center [1087, 73] width 15 height 20
click at [1062, 94] on link "PDF Export to PDF" at bounding box center [1049, 94] width 92 height 21
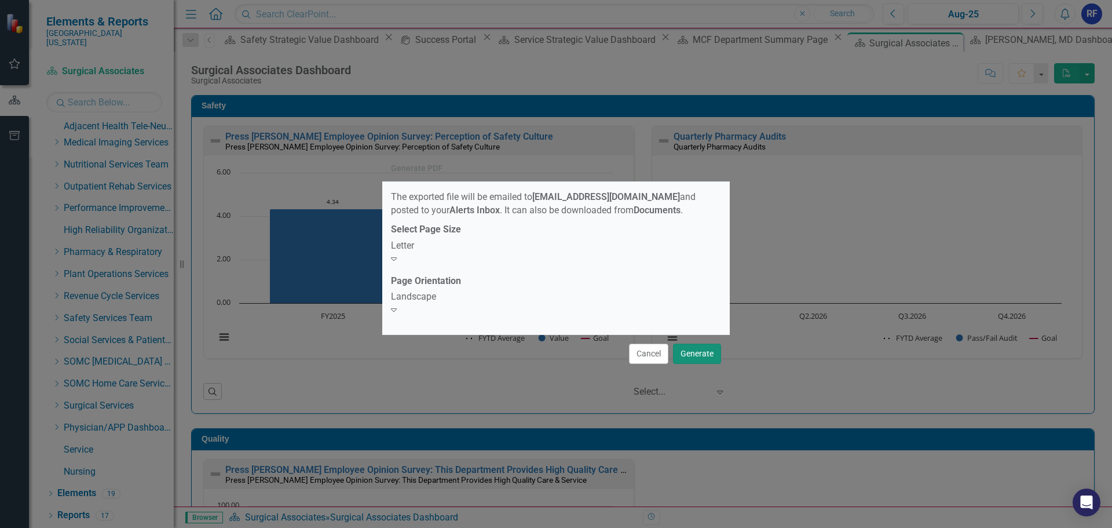
click at [695, 350] on button "Generate" at bounding box center [697, 354] width 48 height 20
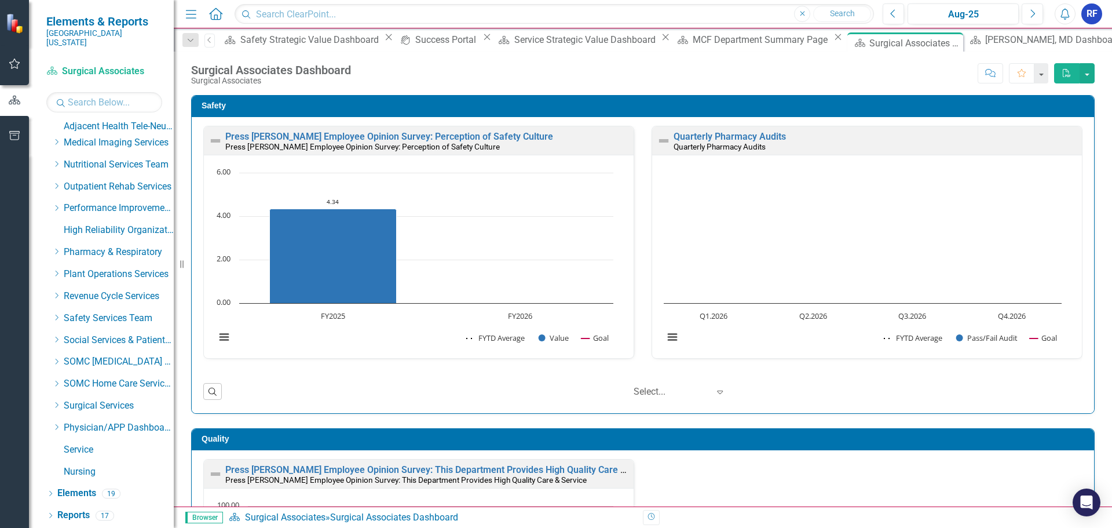
scroll to position [1579, 0]
click at [119, 429] on link "Physician/APP Dashboards" at bounding box center [119, 427] width 110 height 13
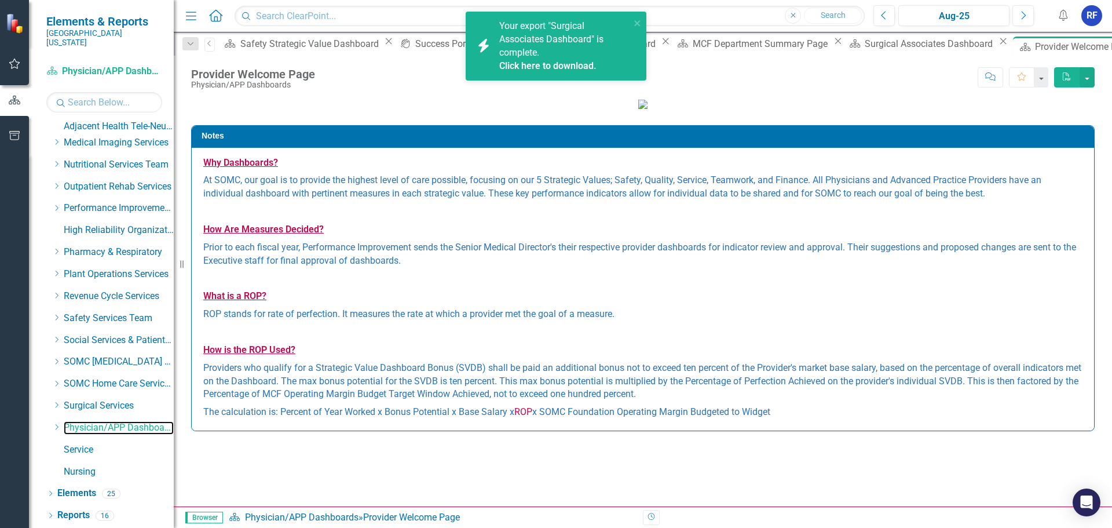
scroll to position [177, 0]
click at [57, 428] on icon "Dropdown" at bounding box center [56, 426] width 9 height 7
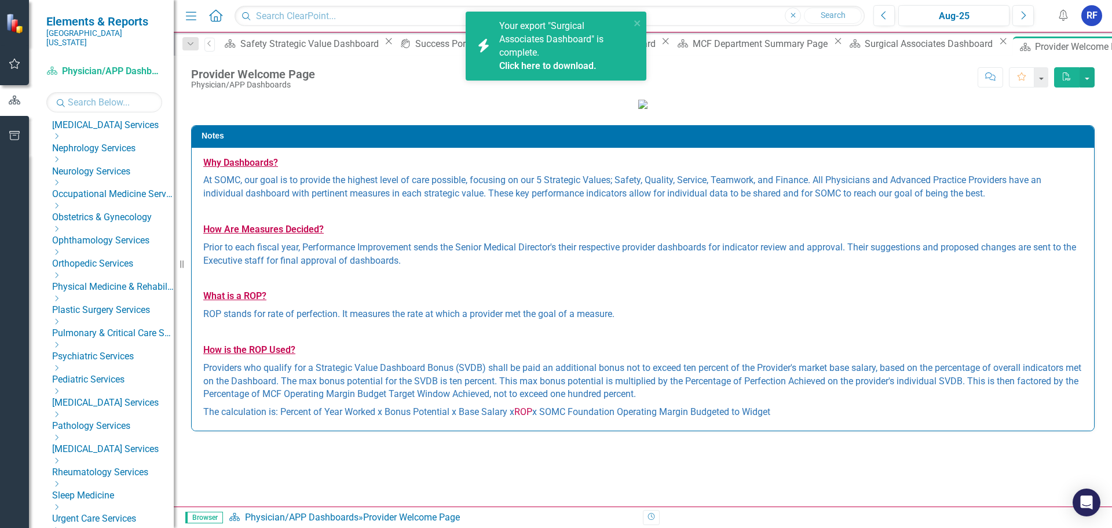
scroll to position [1800, 0]
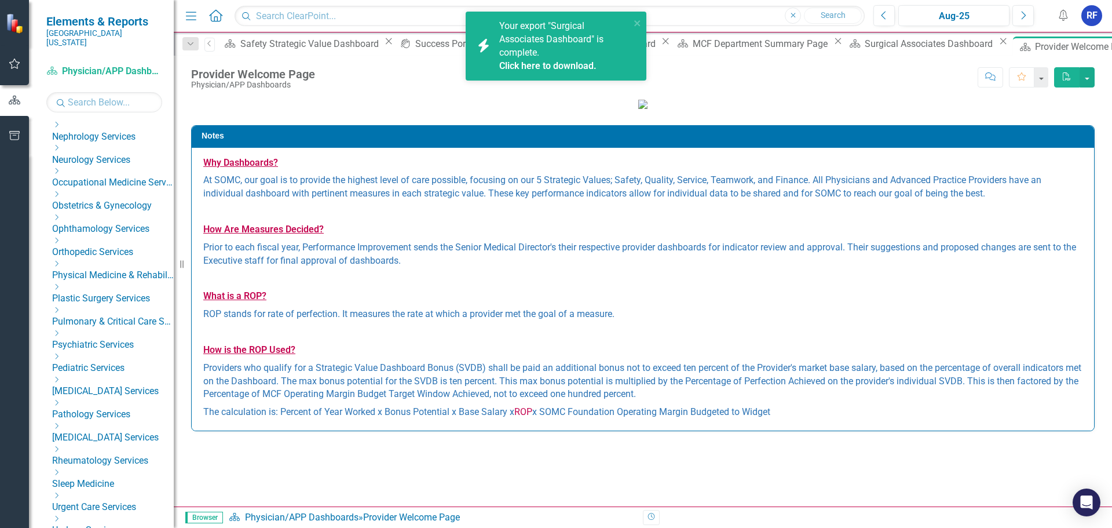
click at [125, 51] on link "[MEDICAL_DATA] Services" at bounding box center [113, 44] width 122 height 13
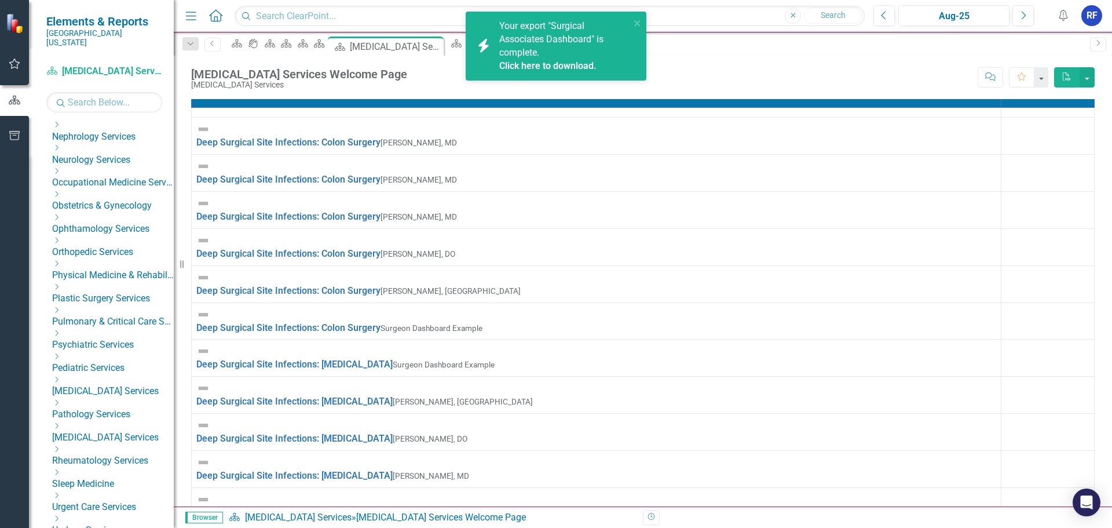
click at [537, 66] on link "Click here to download." at bounding box center [547, 65] width 97 height 11
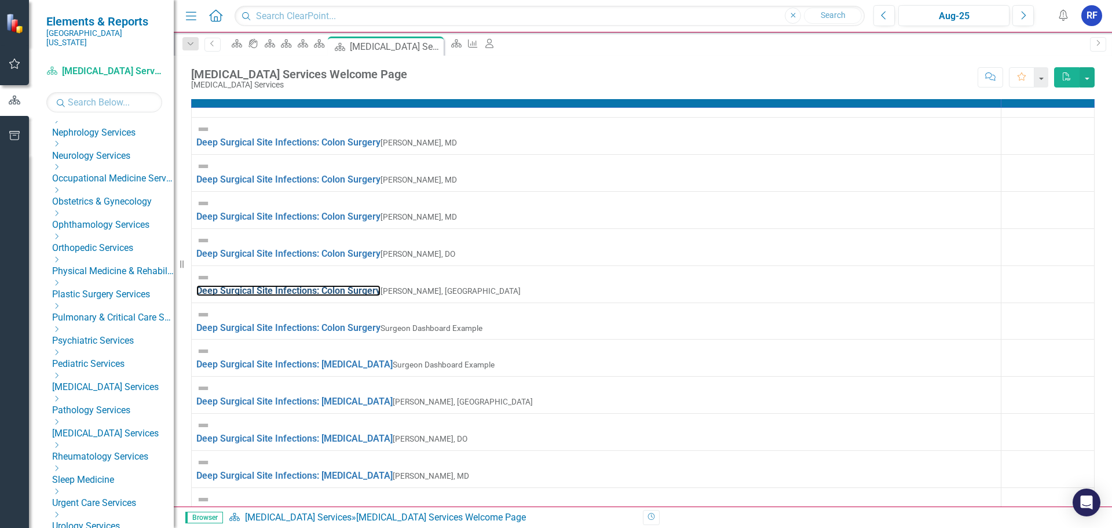
scroll to position [1807, 0]
click at [61, 28] on icon "Dropdown" at bounding box center [56, 24] width 9 height 7
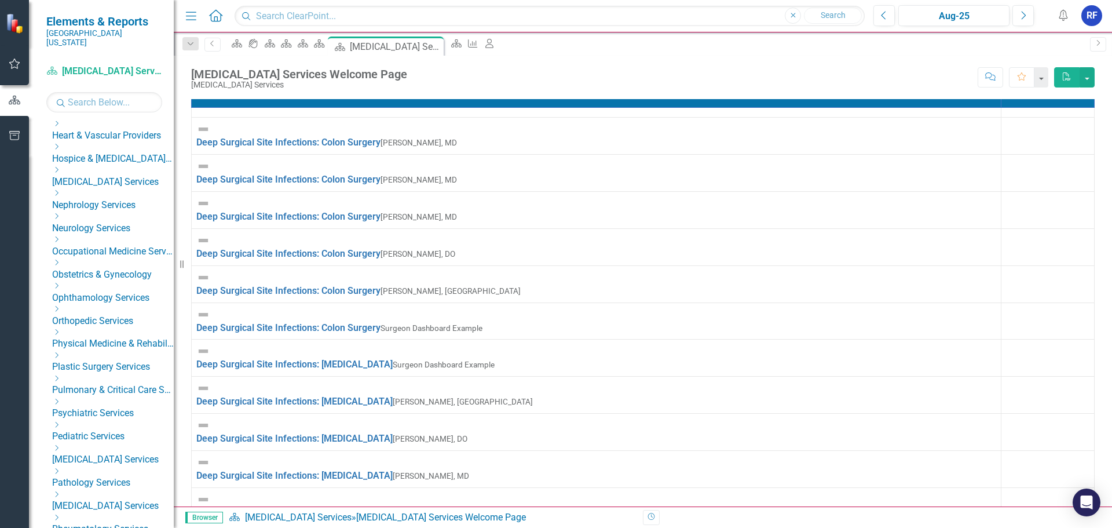
click at [138, 53] on link "[PERSON_NAME], [GEOGRAPHIC_DATA]" at bounding box center [119, 45] width 110 height 13
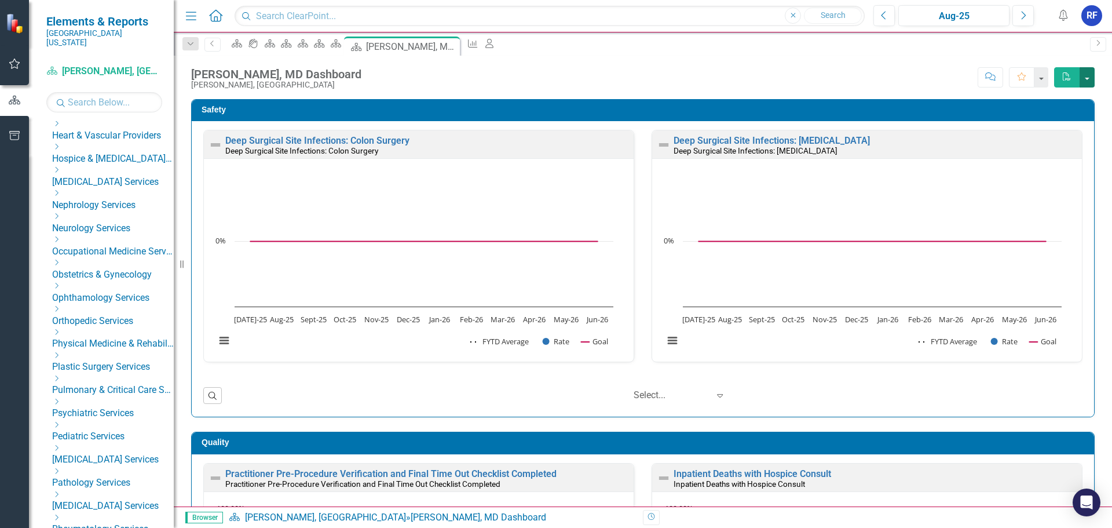
click at [1087, 75] on button "button" at bounding box center [1087, 77] width 15 height 20
click at [1056, 94] on link "PDF Export to PDF" at bounding box center [1049, 94] width 92 height 21
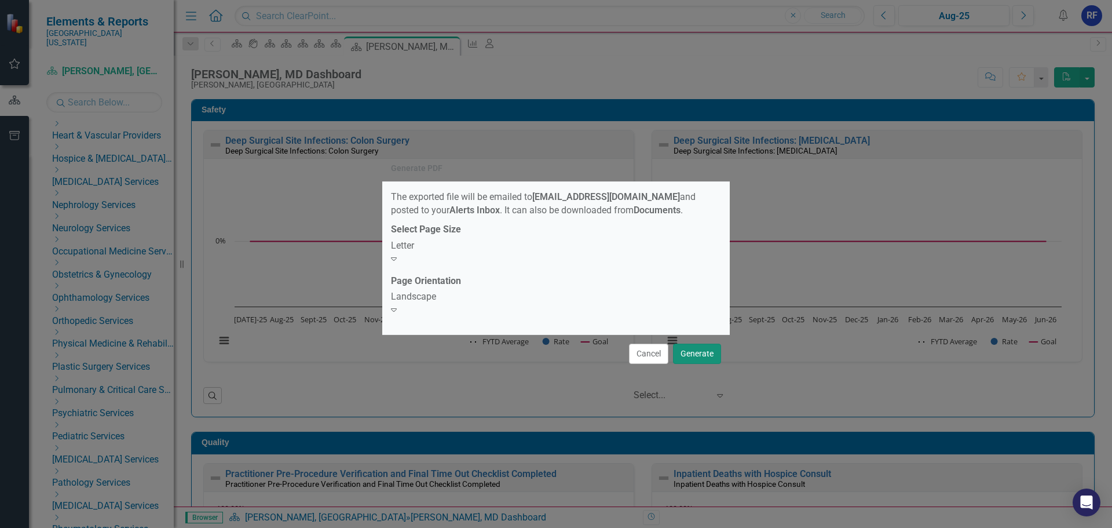
click at [696, 344] on button "Generate" at bounding box center [697, 354] width 48 height 20
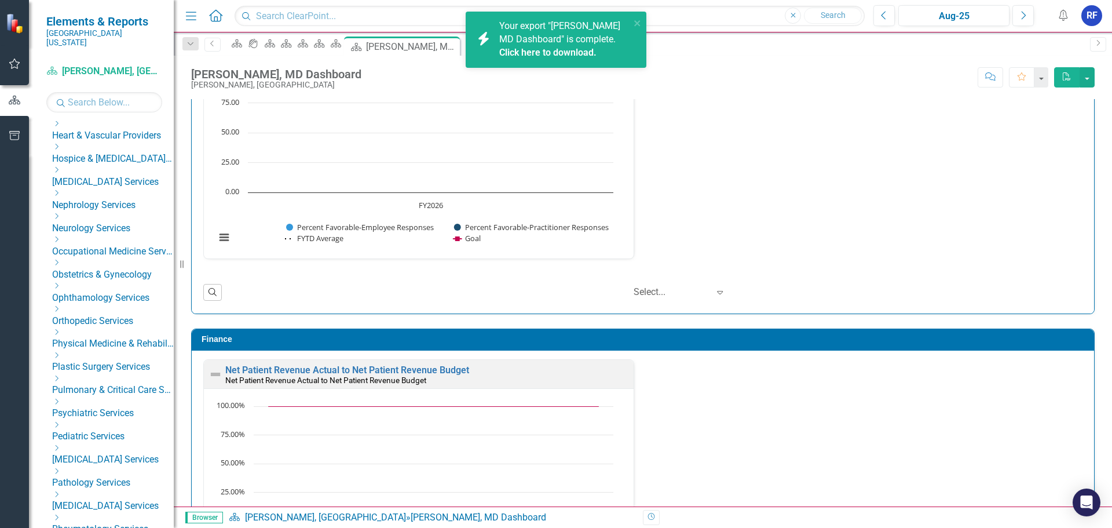
scroll to position [1586, 0]
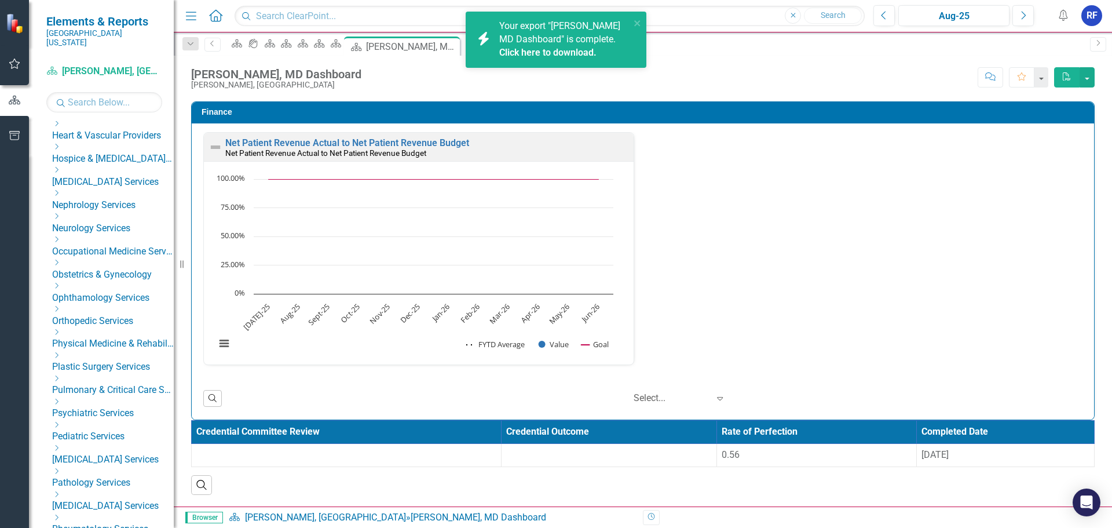
click at [568, 39] on span "Your export "[PERSON_NAME] MD Dashboard" is complete. Click here to download." at bounding box center [563, 39] width 128 height 39
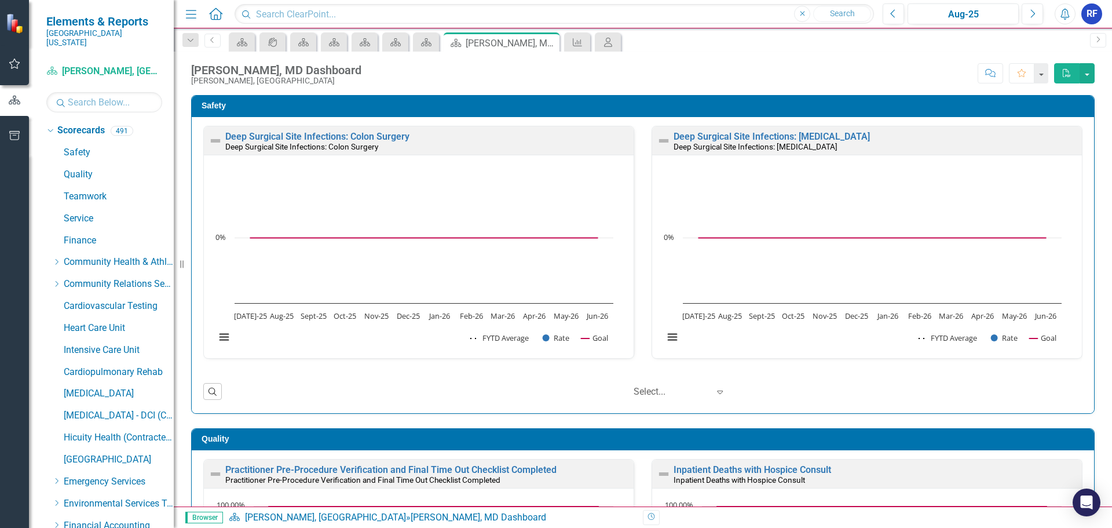
scroll to position [1586, 0]
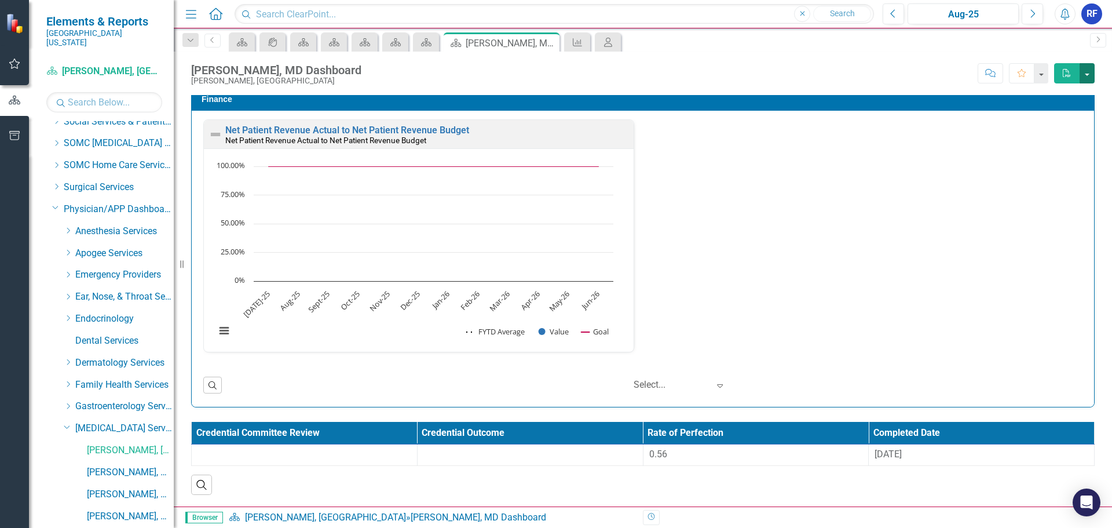
click at [1083, 72] on button "button" at bounding box center [1087, 73] width 15 height 20
click at [1066, 94] on link "PDF Export to PDF" at bounding box center [1049, 94] width 92 height 21
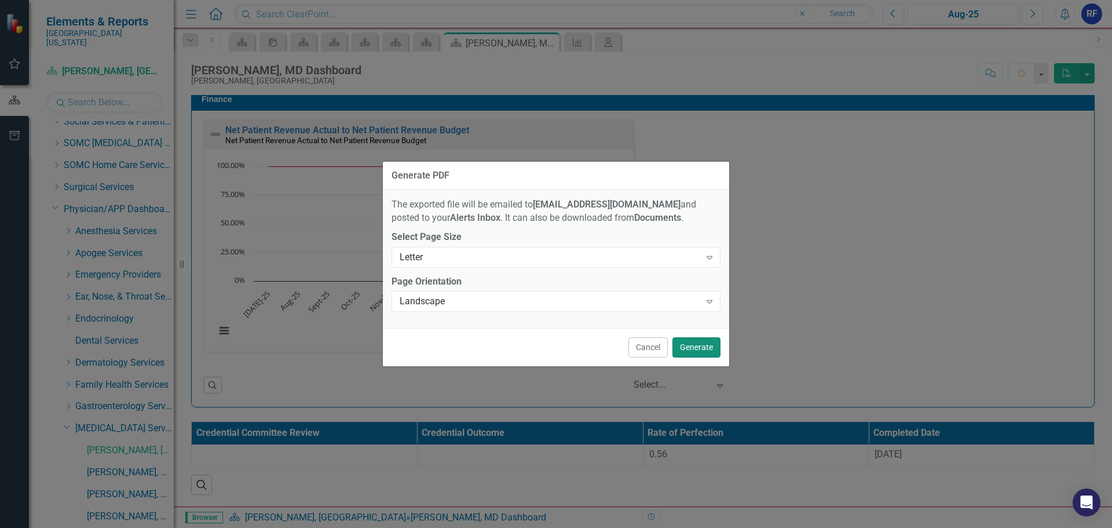
click at [693, 346] on button "Generate" at bounding box center [697, 347] width 48 height 20
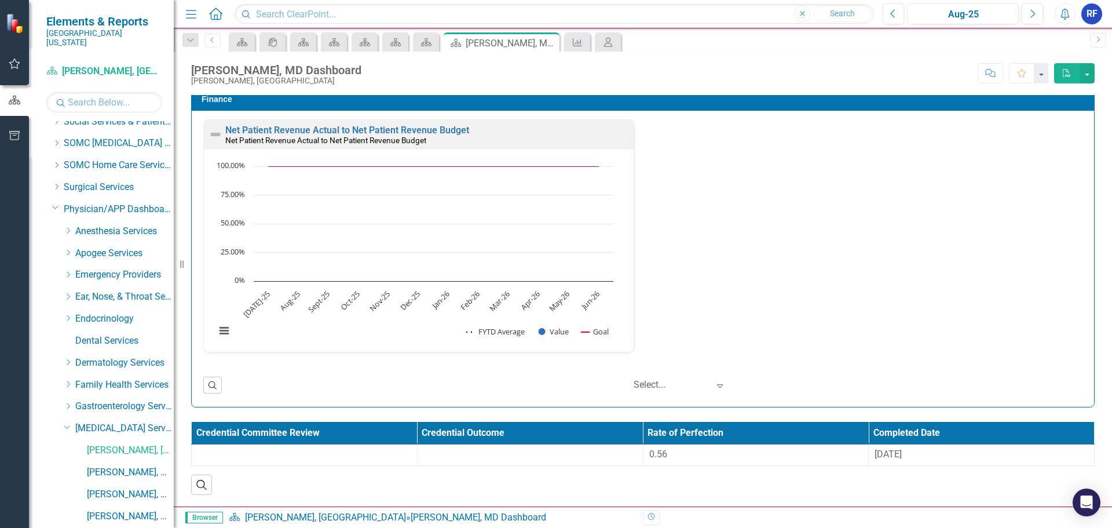
click at [781, 200] on div "Net Patient Revenue Actual to Net Patient Revenue Budget Net Patient Revenue Ac…" at bounding box center [643, 242] width 897 height 247
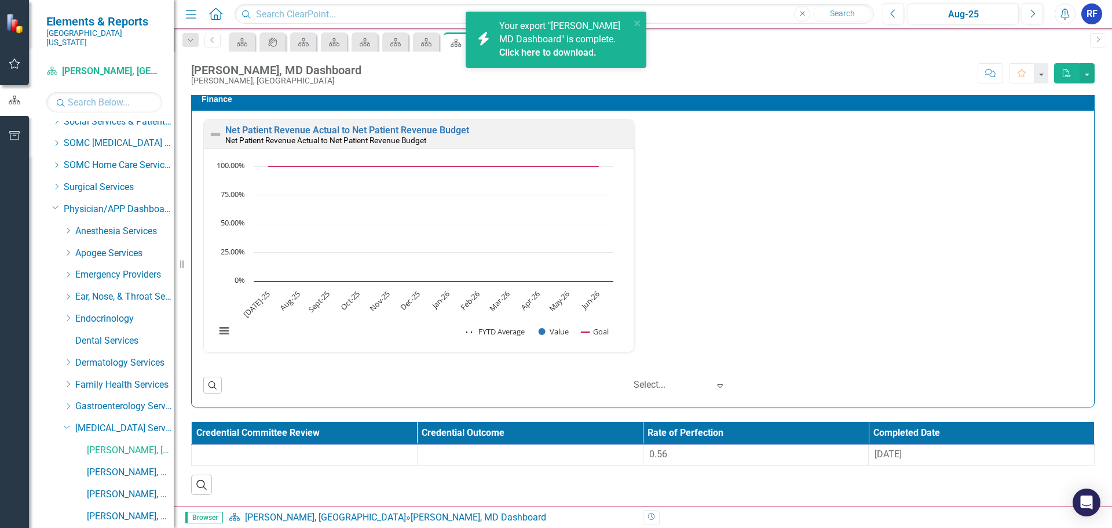
click at [537, 50] on link "Click here to download." at bounding box center [547, 52] width 97 height 11
